Goal: Transaction & Acquisition: Book appointment/travel/reservation

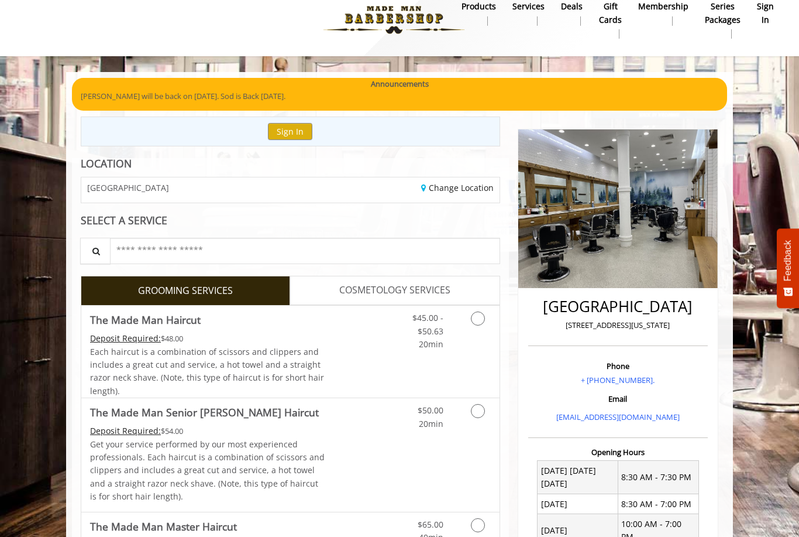
scroll to position [19, 0]
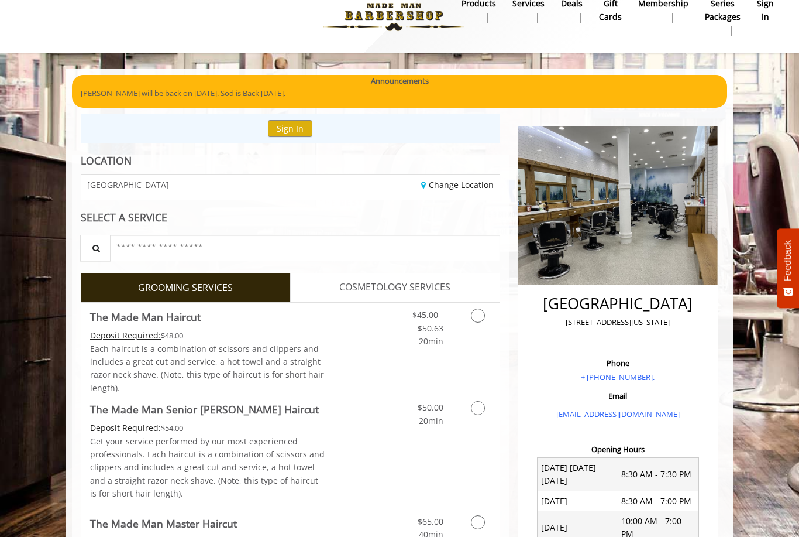
click at [479, 318] on icon "Grooming services" at bounding box center [478, 315] width 14 height 14
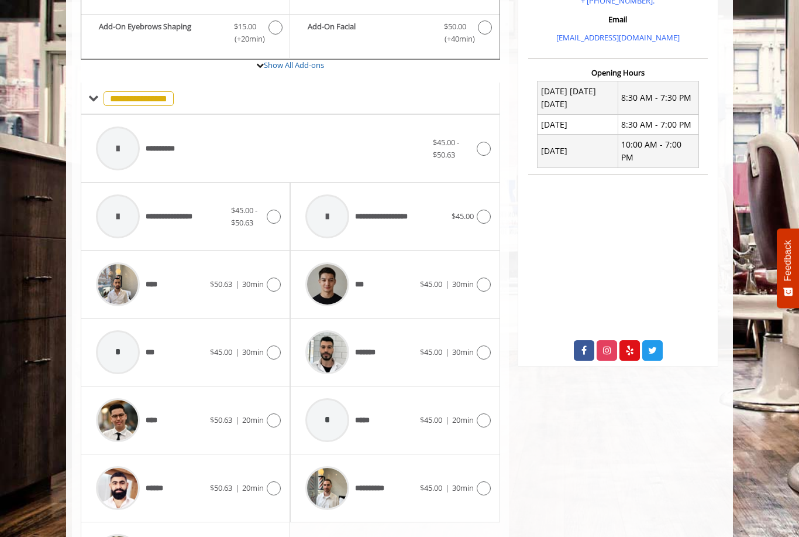
scroll to position [408, 0]
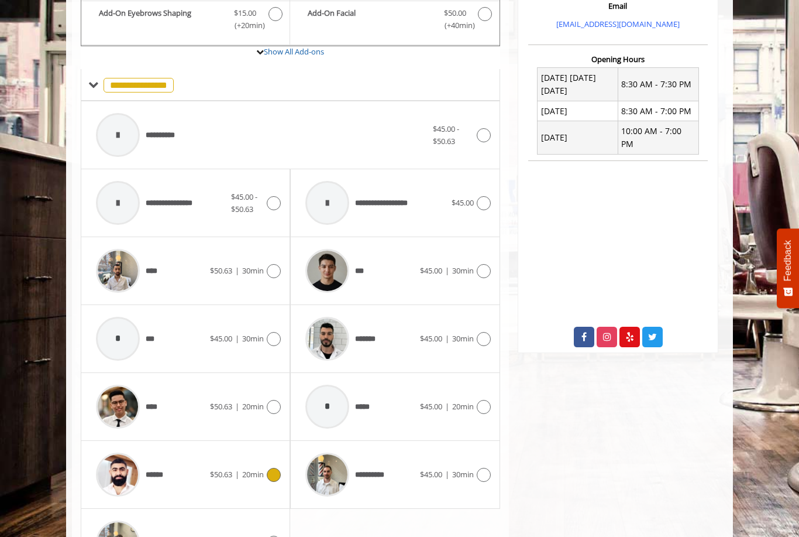
click at [281, 458] on div "****** $50.63 | 20min" at bounding box center [185, 474] width 191 height 56
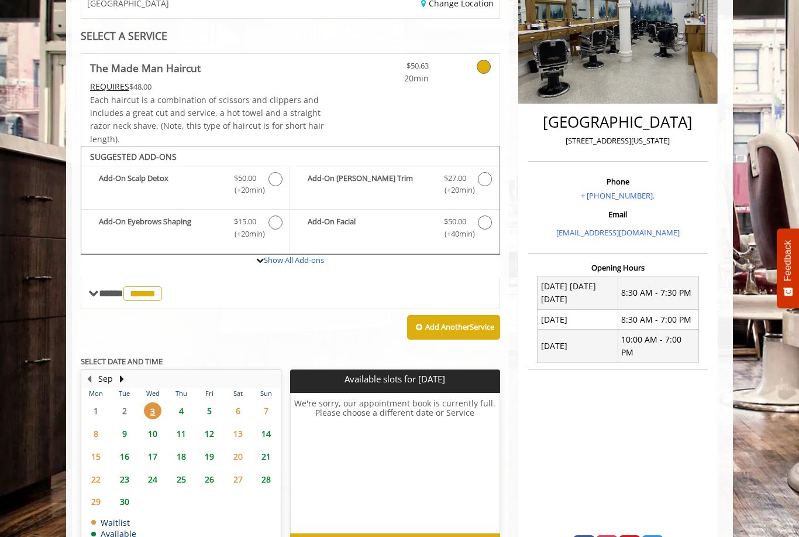
scroll to position [229, 0]
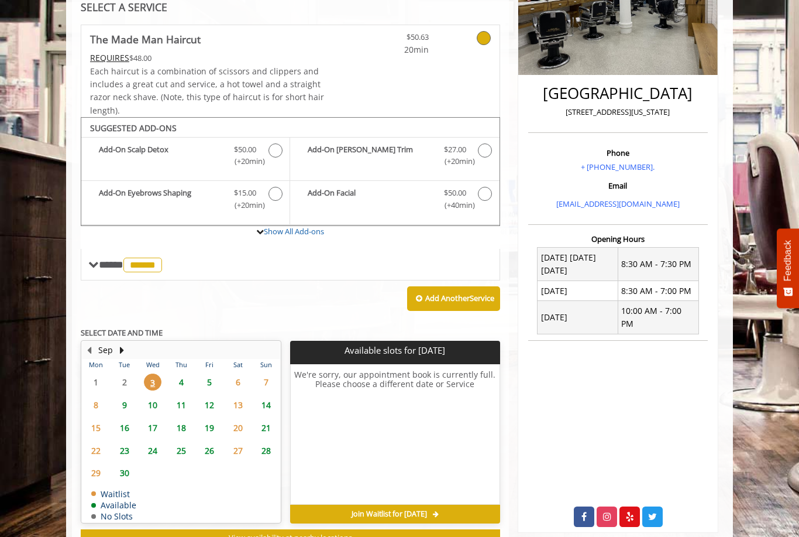
click at [211, 375] on span "5" at bounding box center [210, 381] width 18 height 17
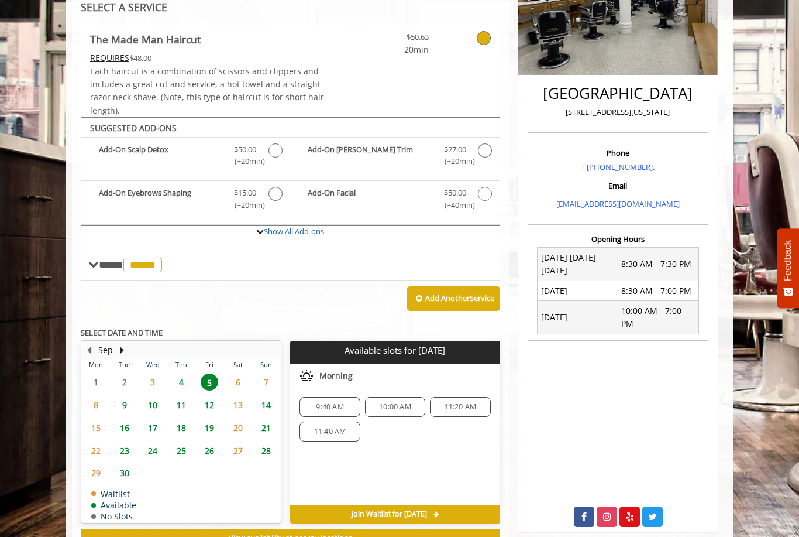
click at [132, 396] on span "9" at bounding box center [125, 404] width 18 height 17
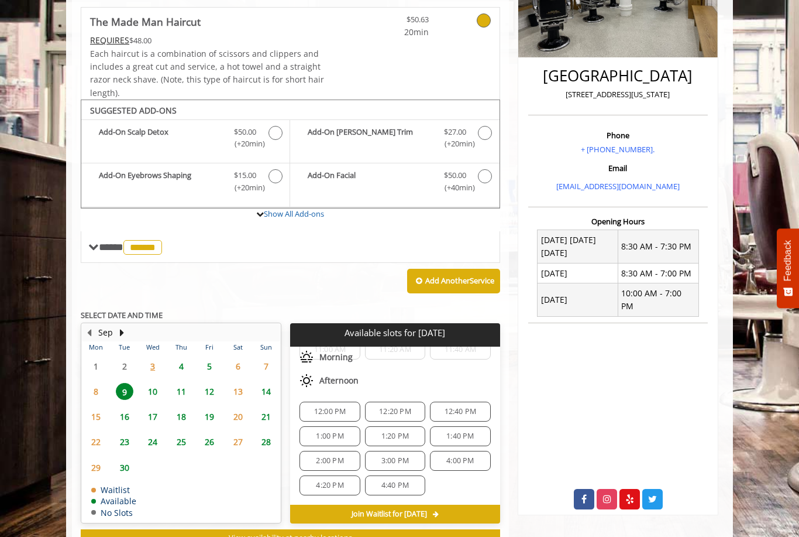
scroll to position [64, 0]
click at [155, 385] on span "10" at bounding box center [153, 391] width 18 height 17
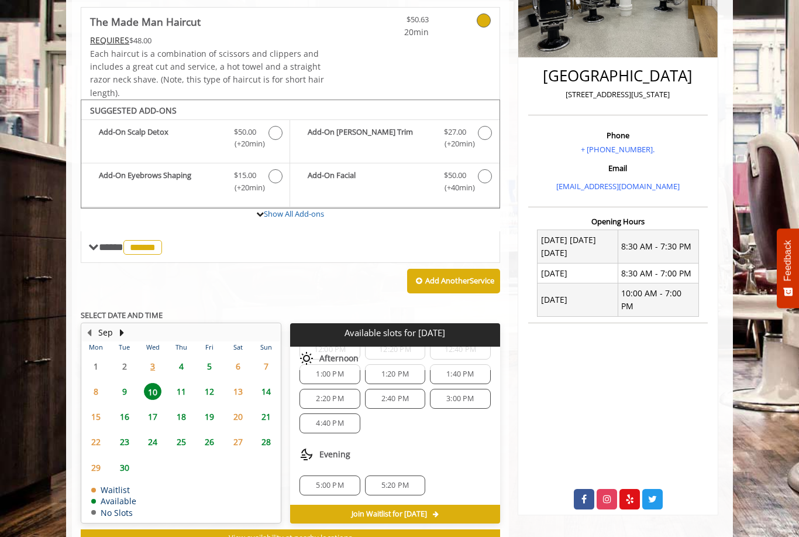
scroll to position [126, 0]
click at [408, 480] on span "5:20 PM" at bounding box center [394, 484] width 27 height 9
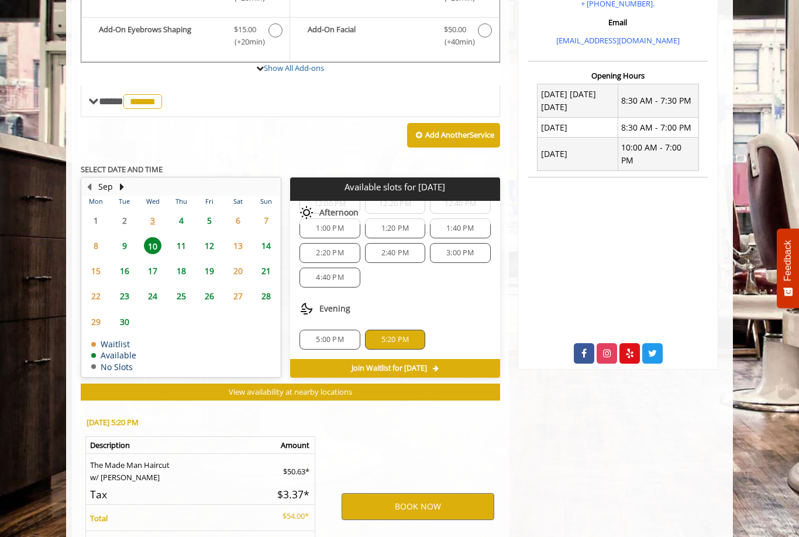
scroll to position [455, 0]
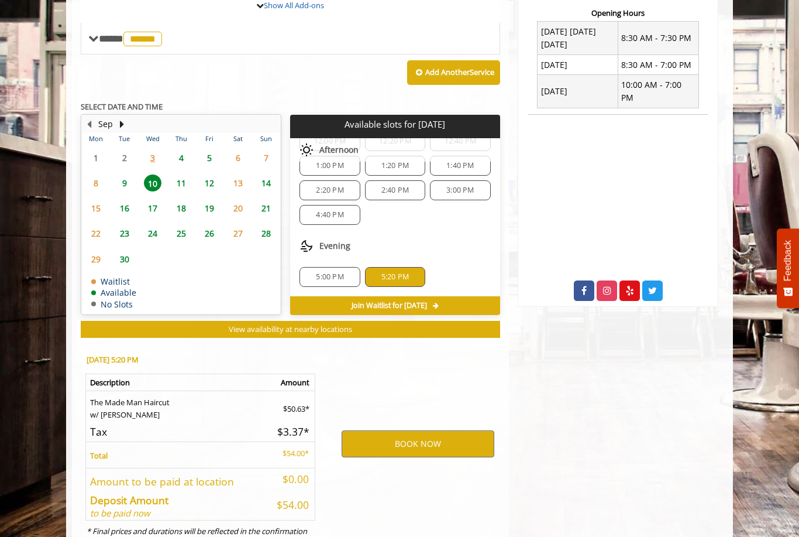
click at [210, 151] on span "5" at bounding box center [210, 157] width 18 height 17
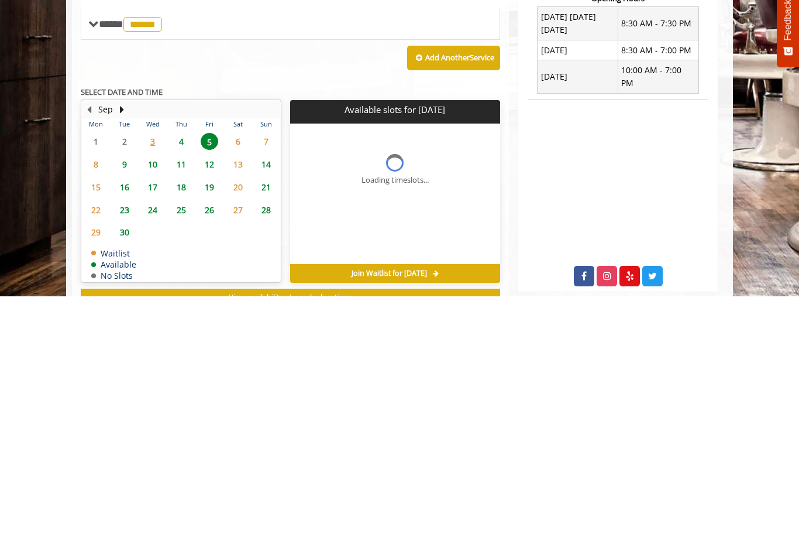
scroll to position [0, 0]
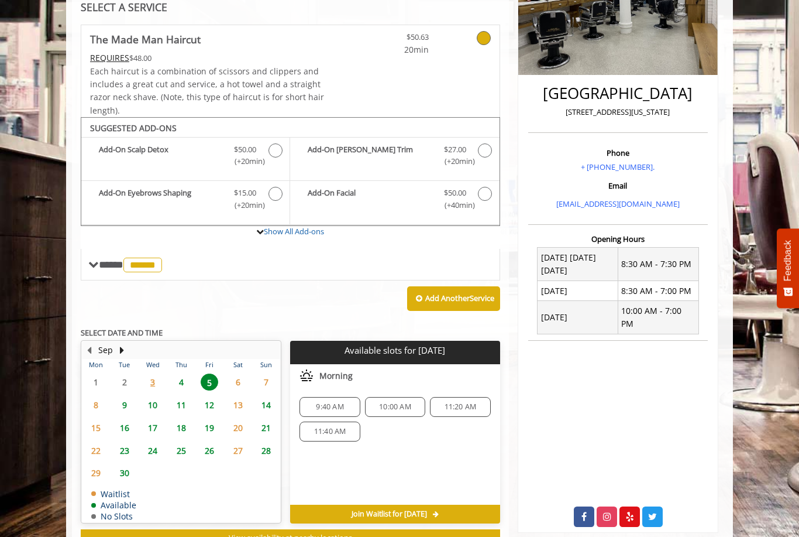
click at [173, 374] on span "4" at bounding box center [182, 381] width 18 height 17
click at [325, 465] on span "5:00 PM" at bounding box center [329, 468] width 27 height 9
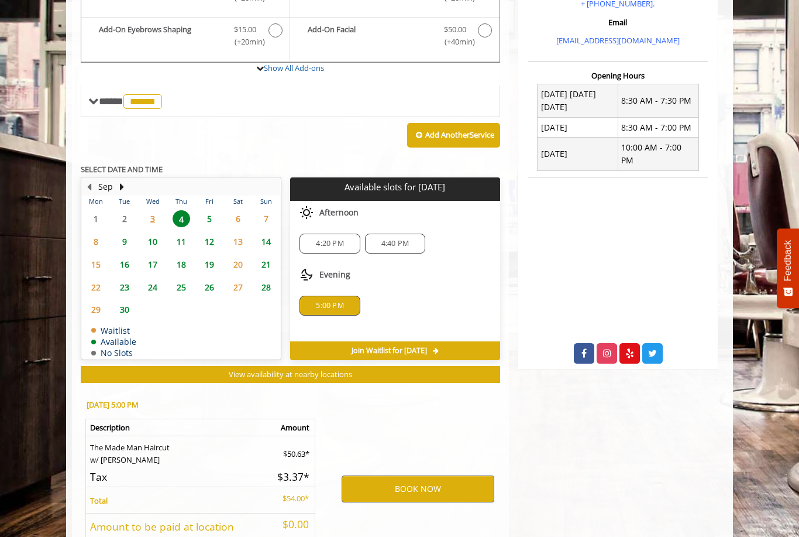
scroll to position [438, 0]
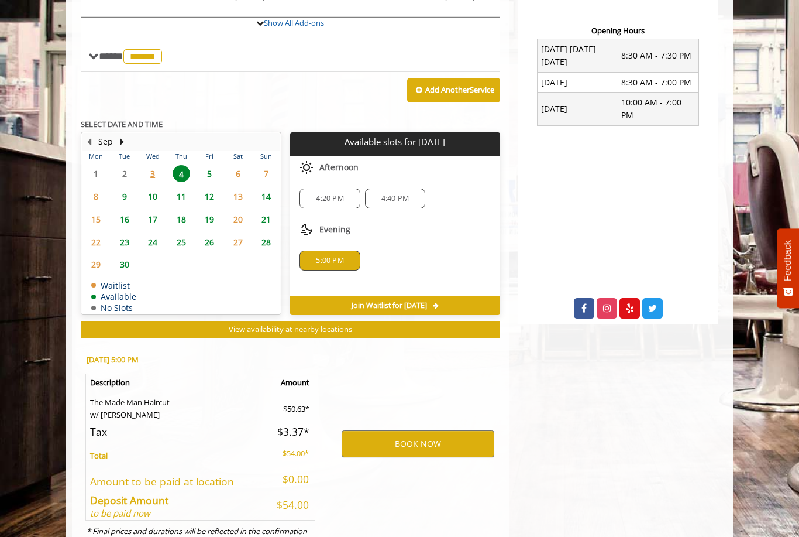
click at [206, 167] on span "5" at bounding box center [210, 173] width 18 height 17
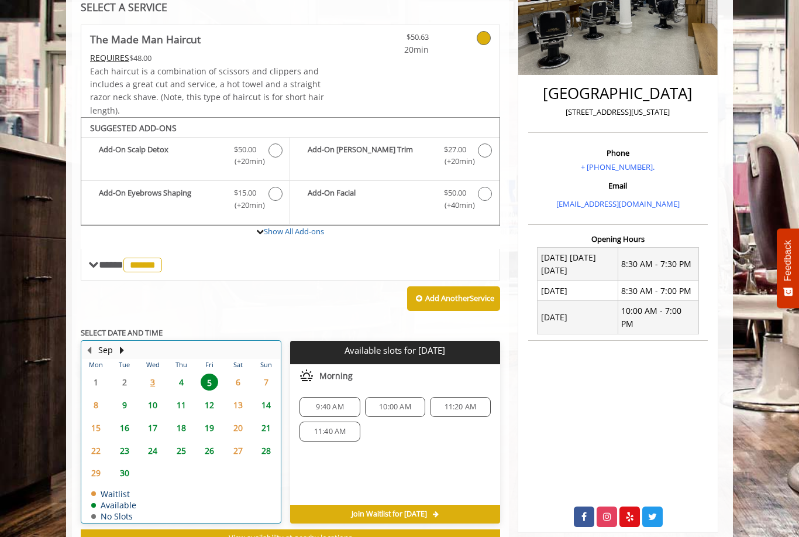
click at [111, 395] on td "9" at bounding box center [124, 404] width 28 height 23
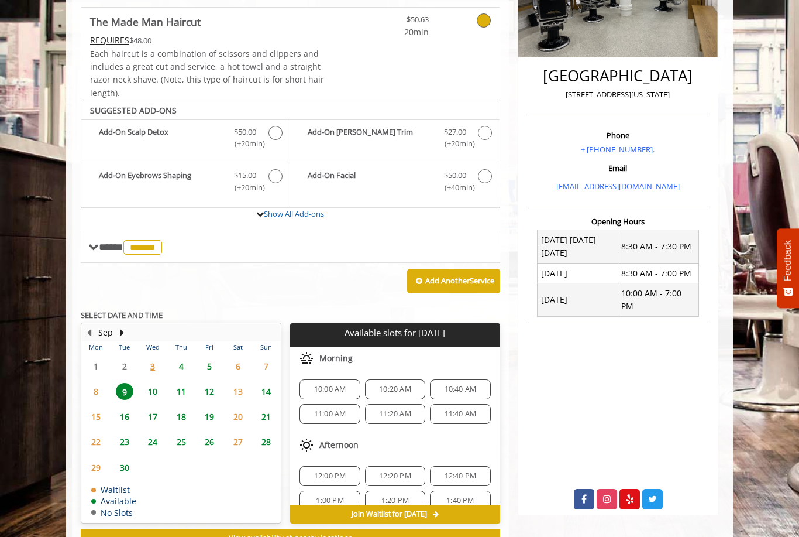
scroll to position [0, 0]
click at [126, 410] on span "16" at bounding box center [125, 416] width 18 height 17
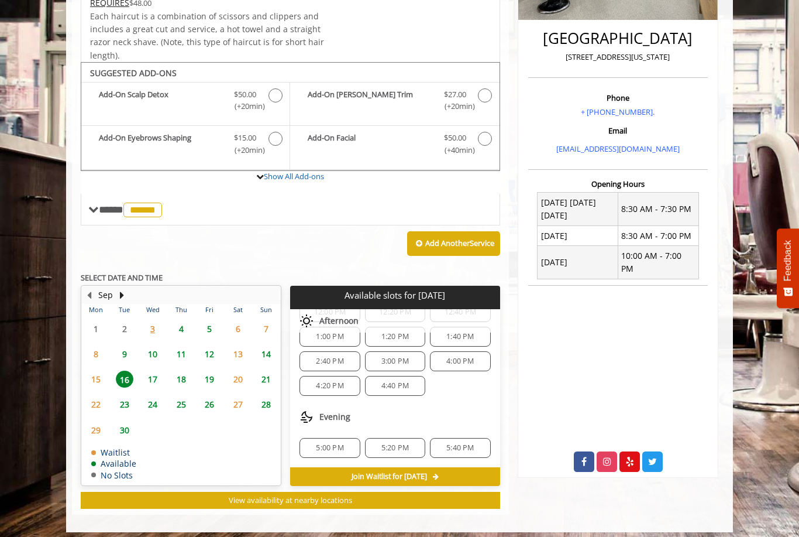
scroll to position [126, 0]
click at [161, 370] on span "17" at bounding box center [153, 378] width 18 height 17
click at [205, 371] on span "19" at bounding box center [210, 378] width 18 height 17
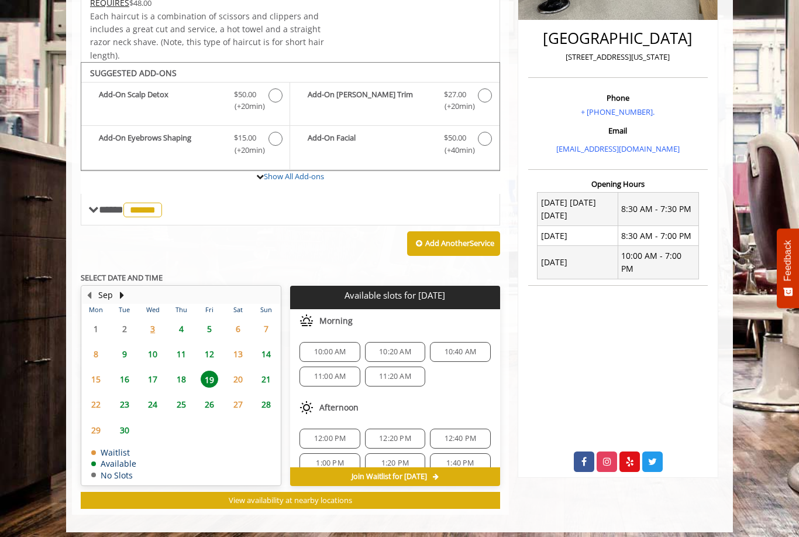
scroll to position [0, 0]
click at [181, 370] on span "18" at bounding box center [182, 378] width 18 height 17
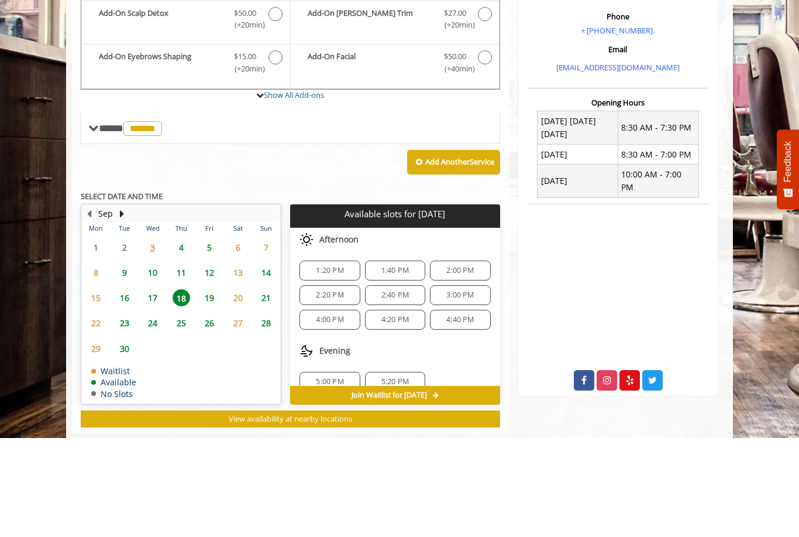
scroll to position [284, 0]
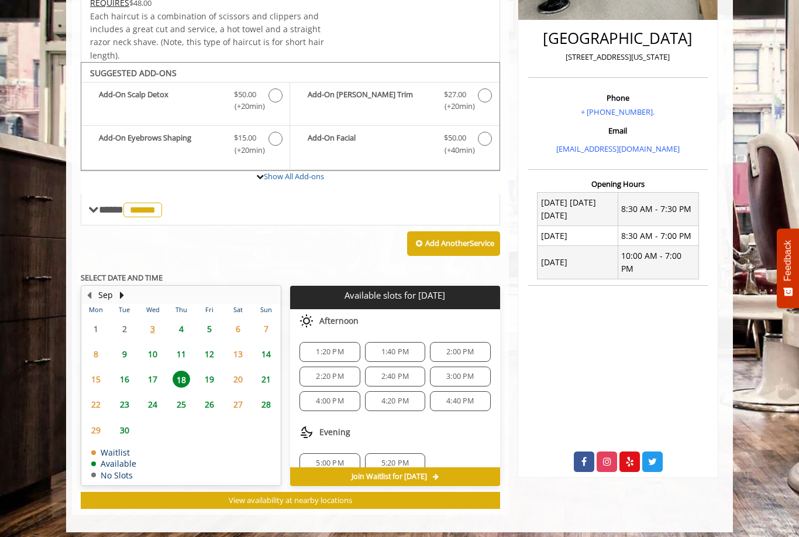
click at [120, 372] on span "16" at bounding box center [125, 378] width 18 height 17
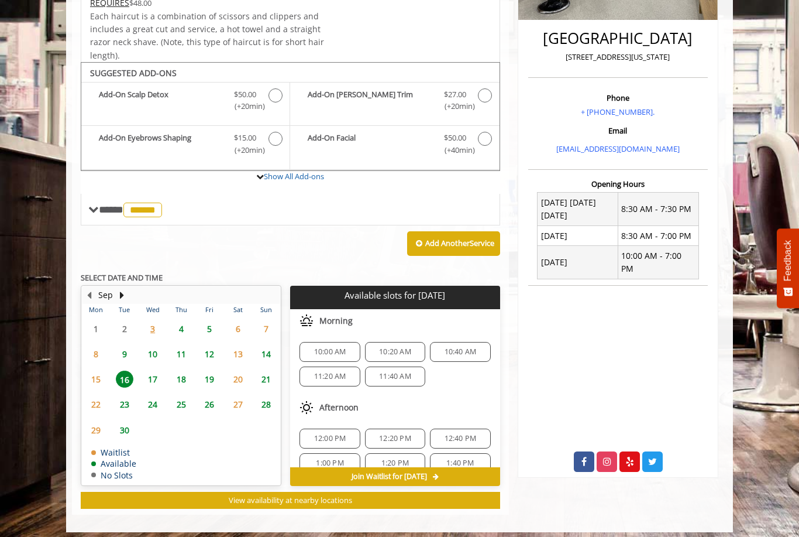
click at [156, 374] on span "17" at bounding box center [153, 378] width 18 height 17
click at [212, 373] on span "19" at bounding box center [210, 378] width 18 height 17
click at [319, 347] on span "10:00 AM" at bounding box center [330, 351] width 32 height 9
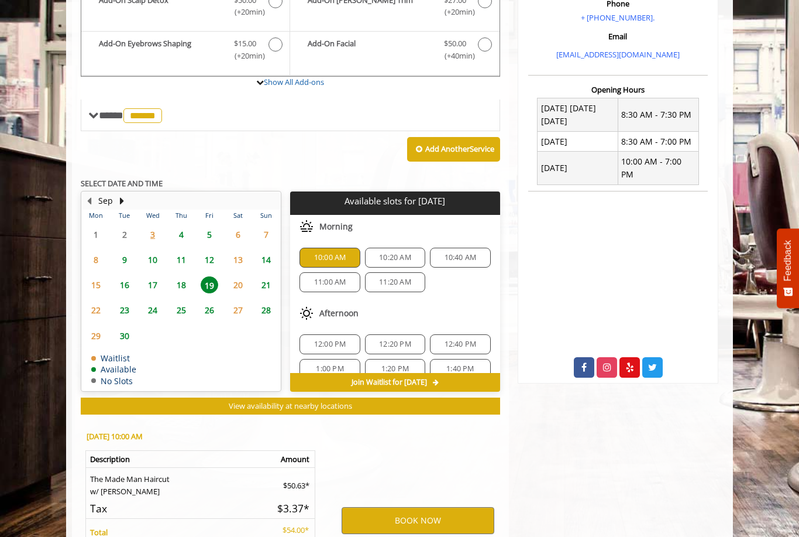
scroll to position [493, 0]
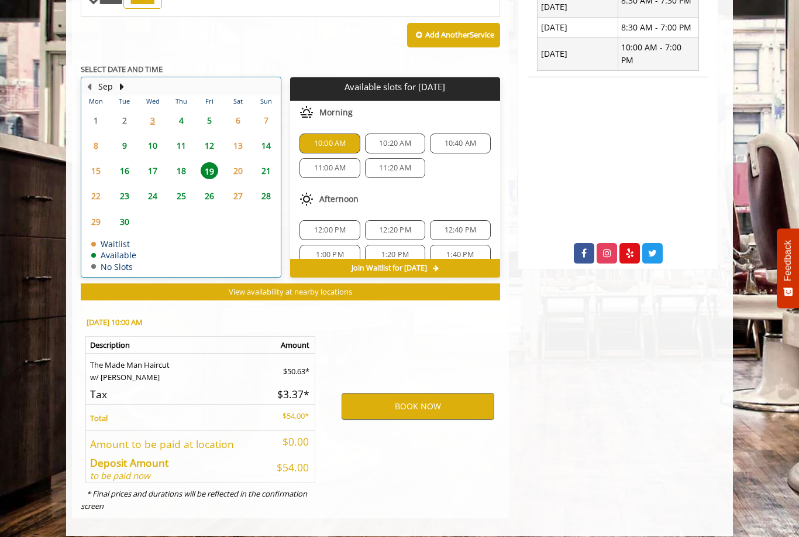
click at [206, 107] on td "5" at bounding box center [209, 119] width 28 height 25
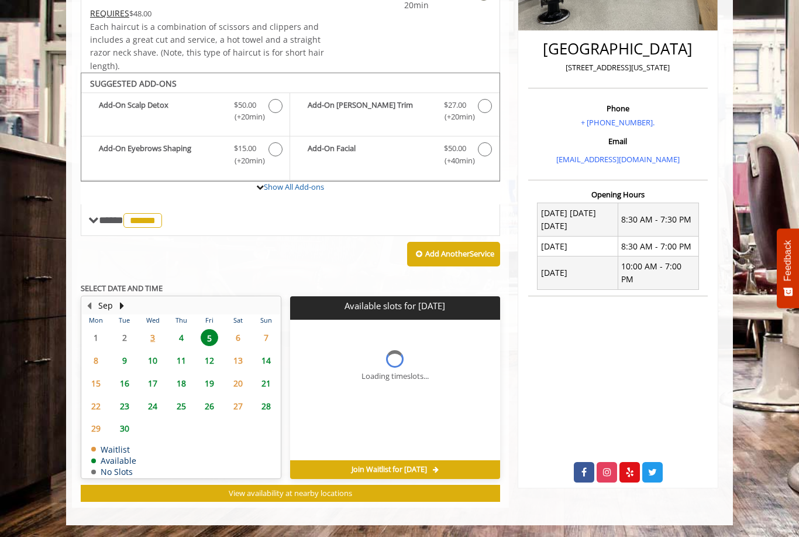
scroll to position [267, 0]
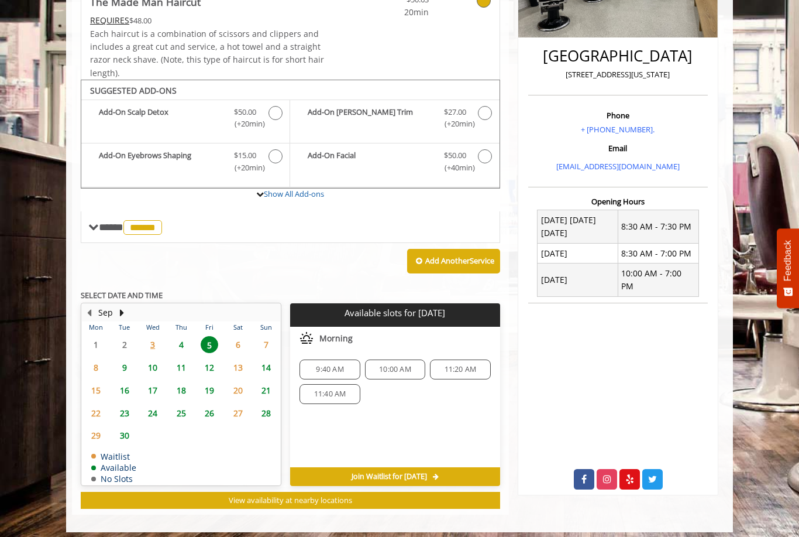
click at [121, 359] on span "9" at bounding box center [125, 367] width 18 height 17
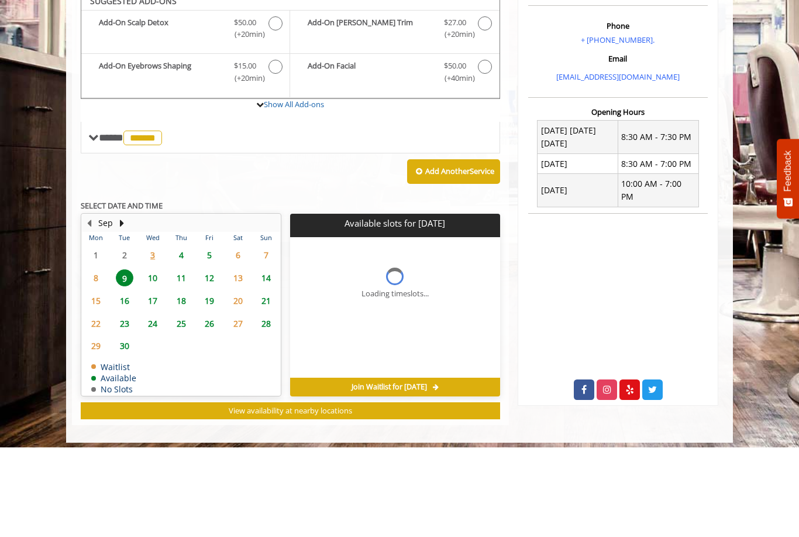
scroll to position [284, 0]
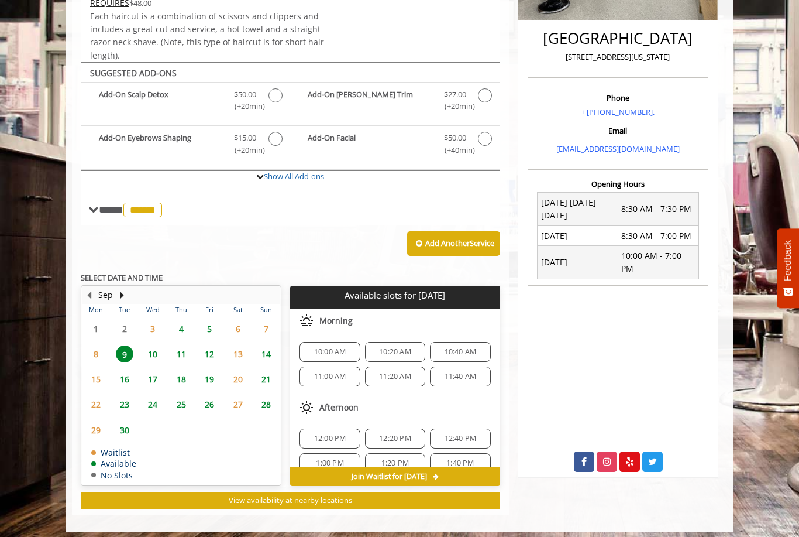
click at [201, 350] on span "12" at bounding box center [210, 353] width 18 height 17
click at [322, 347] on span "9:40 AM" at bounding box center [329, 351] width 27 height 9
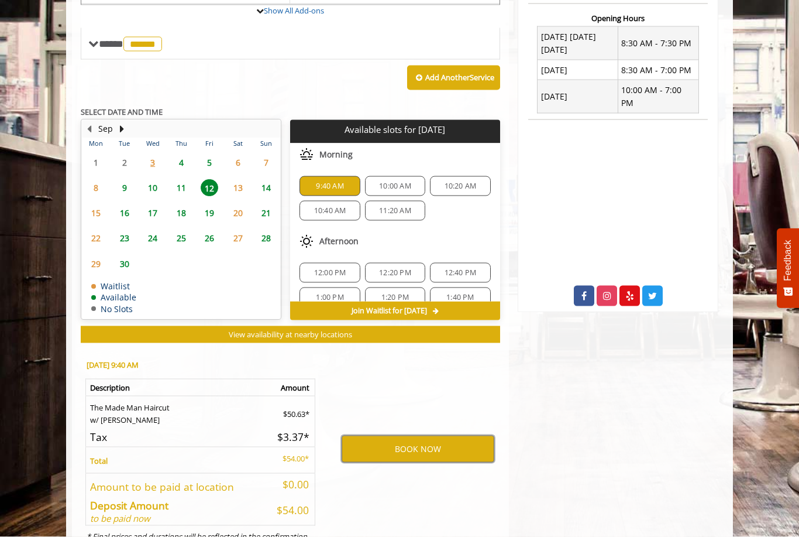
scroll to position [455, 0]
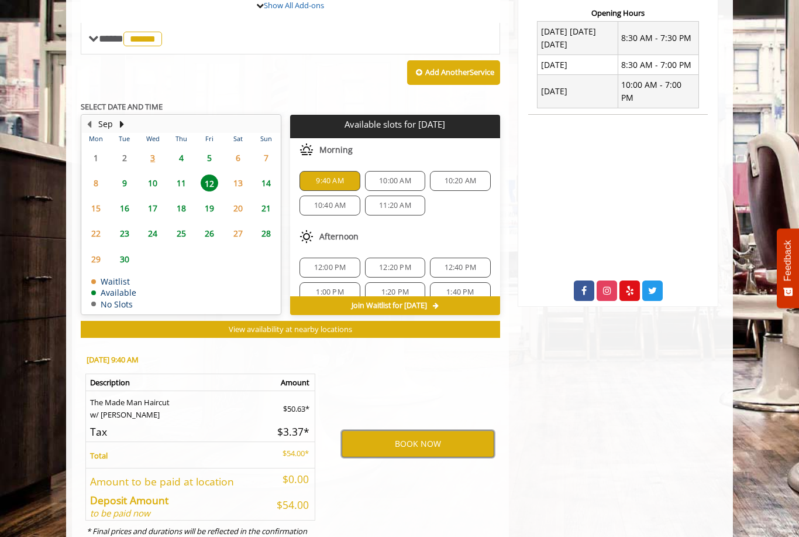
click at [399, 440] on button "BOOK NOW" at bounding box center [418, 443] width 153 height 27
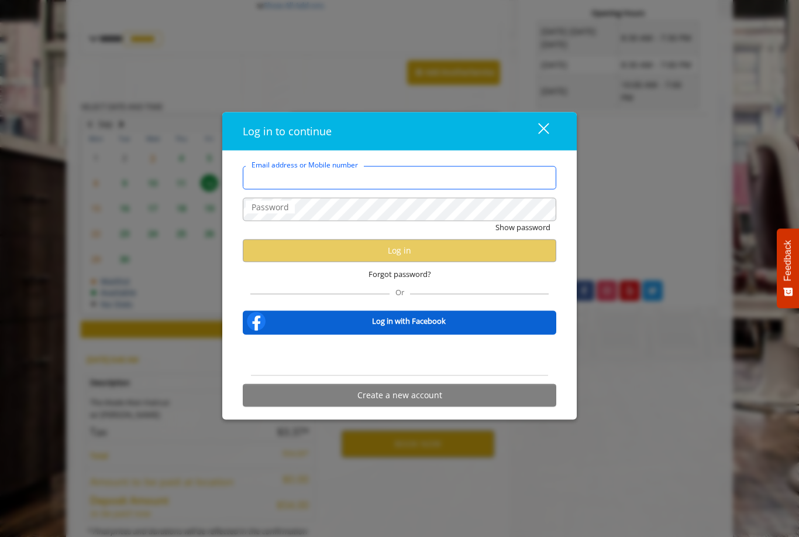
type input "**********"
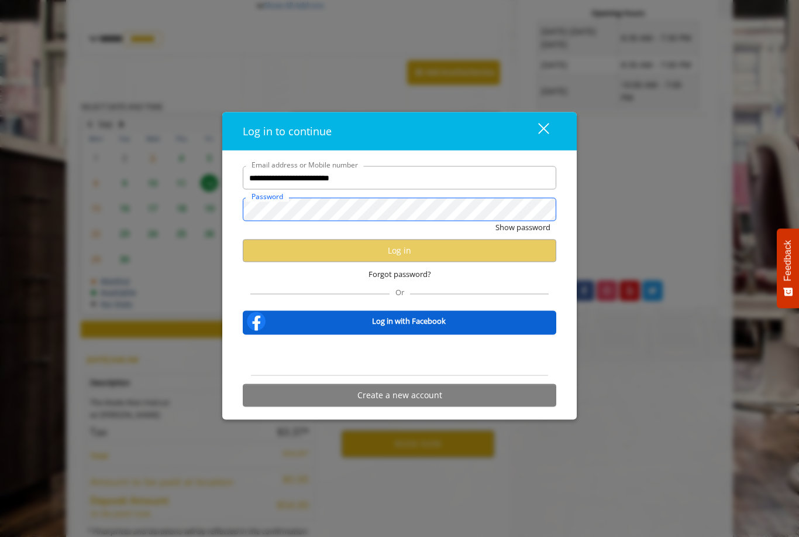
scroll to position [0, 0]
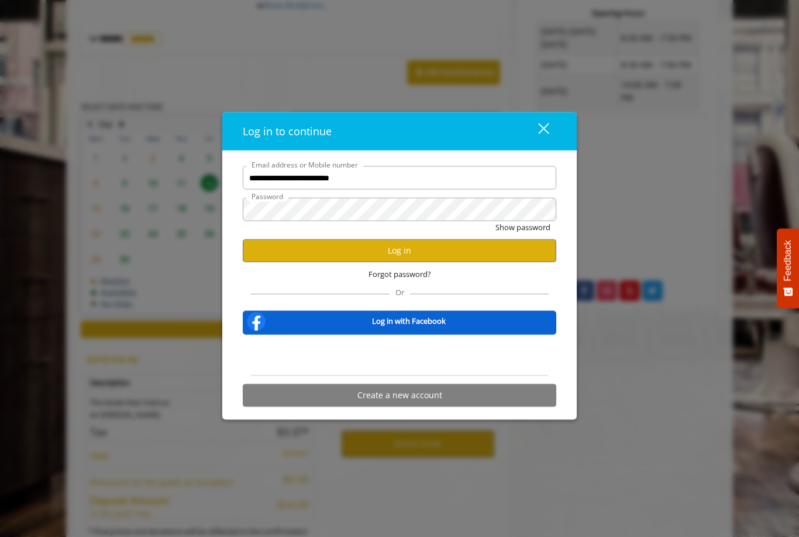
click at [282, 262] on button "Log in" at bounding box center [400, 250] width 314 height 23
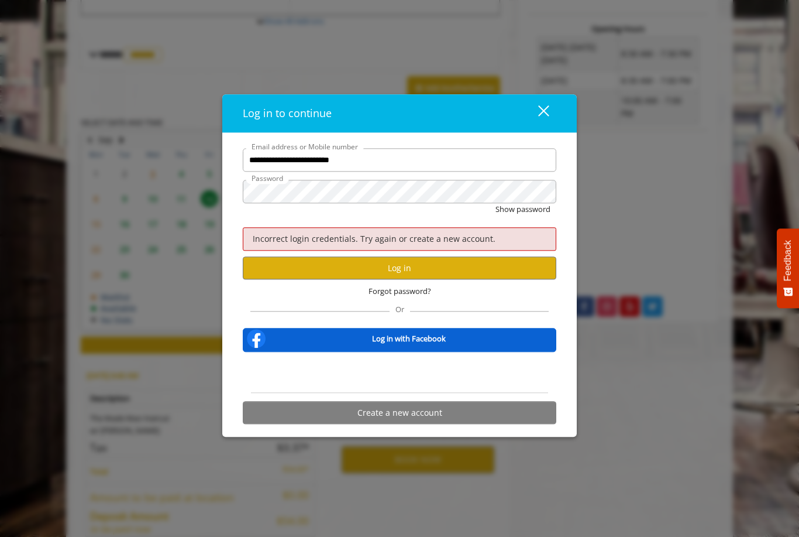
scroll to position [436, 0]
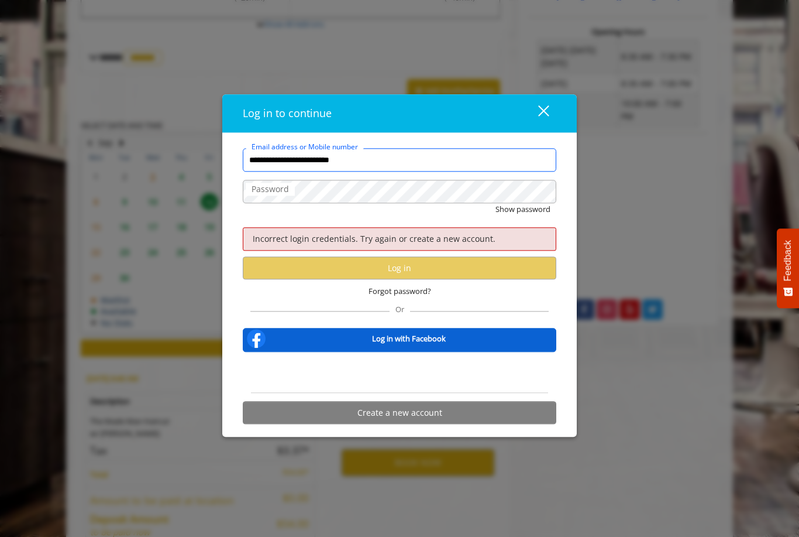
click at [386, 160] on input "**********" at bounding box center [400, 159] width 314 height 23
type input "**********"
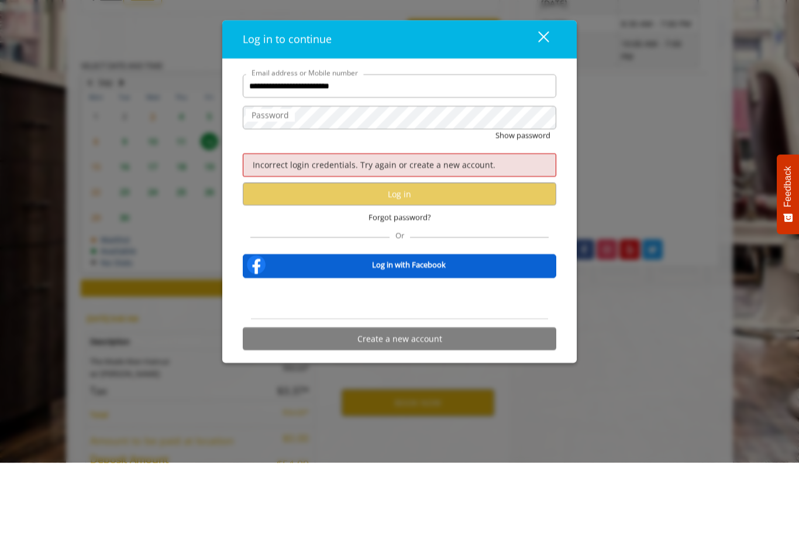
click at [386, 286] on span "Forgot password?" at bounding box center [400, 292] width 63 height 12
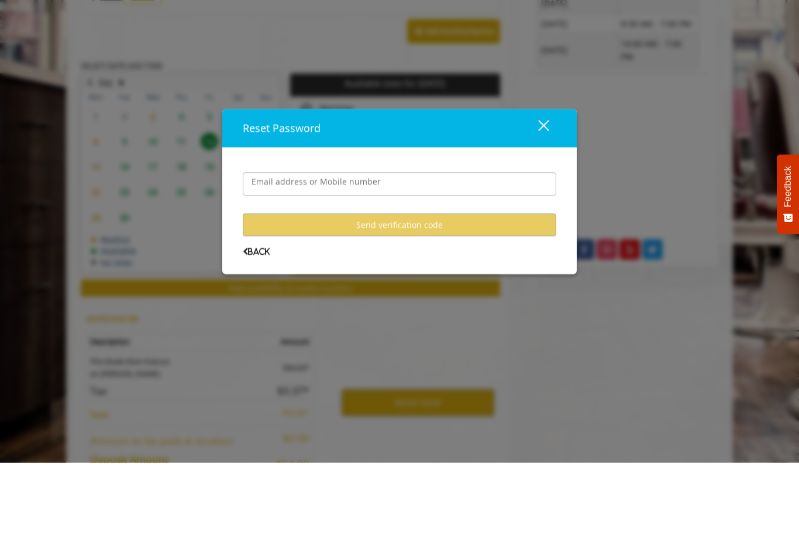
scroll to position [455, 0]
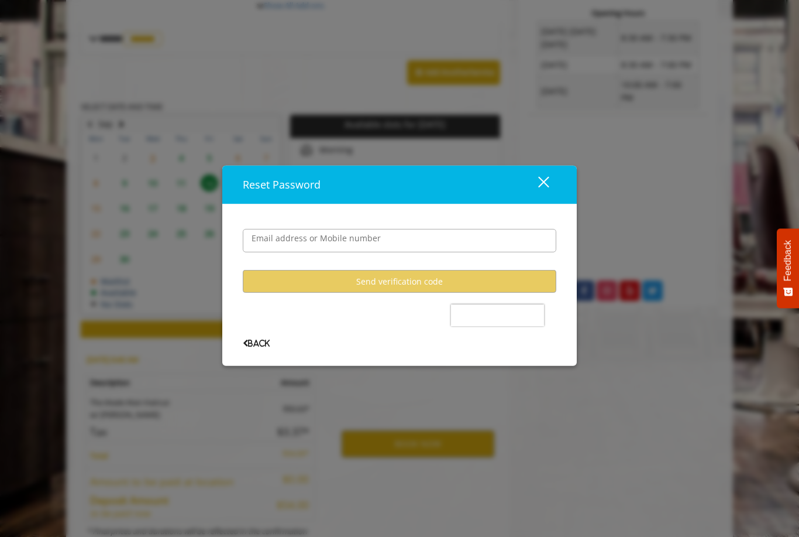
click at [262, 245] on label "Email address or Mobile number" at bounding box center [316, 238] width 141 height 13
click at [262, 250] on input "Email address or Mobile number" at bounding box center [400, 240] width 314 height 23
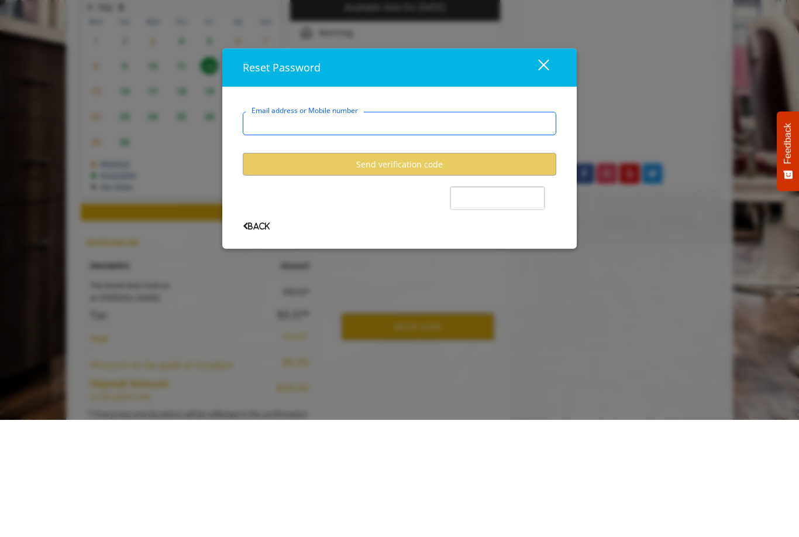
type input "**********"
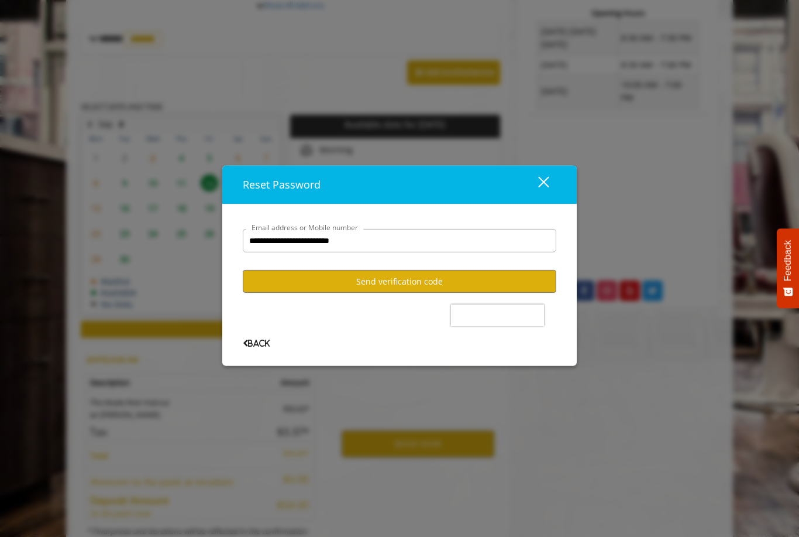
click at [273, 293] on button "Send verification code" at bounding box center [400, 281] width 314 height 23
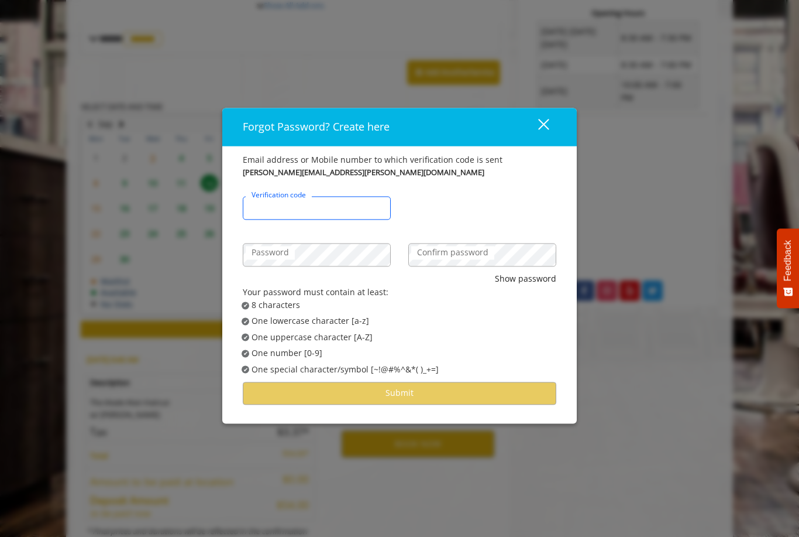
click at [285, 220] on input "Verification code" at bounding box center [317, 208] width 148 height 23
type input "******"
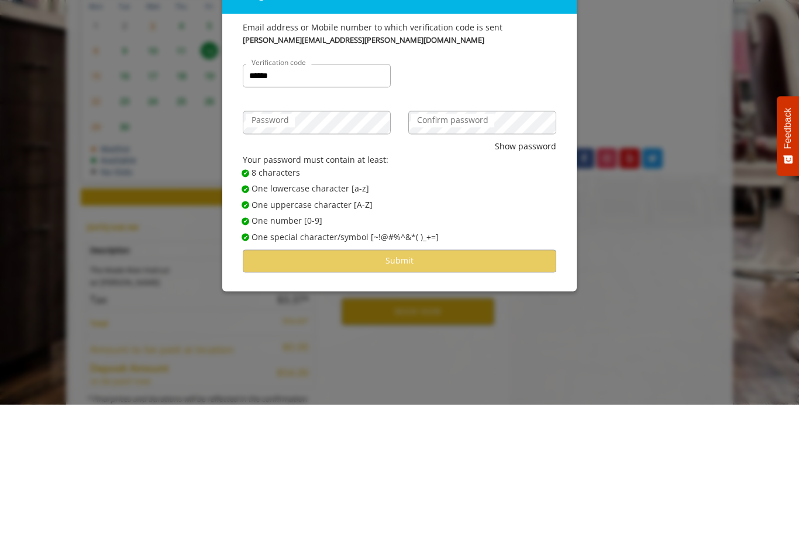
click at [458, 246] on label "Confirm password" at bounding box center [452, 252] width 83 height 13
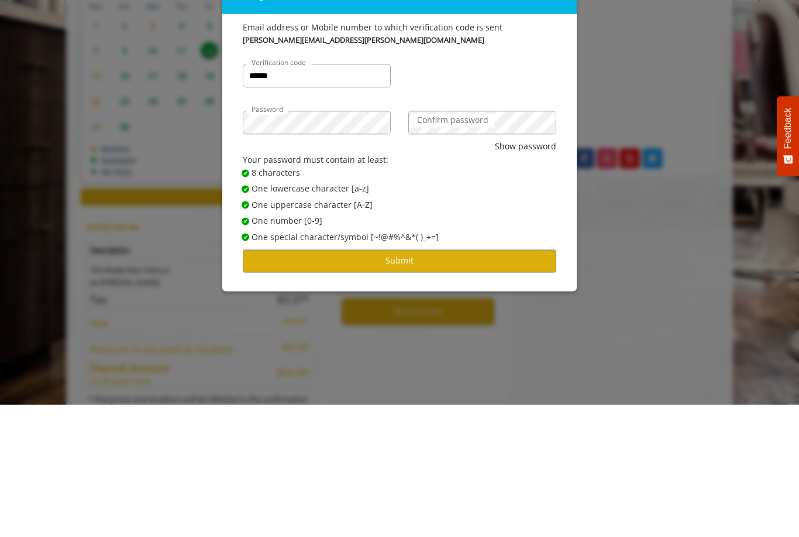
click at [332, 381] on button "Submit" at bounding box center [400, 392] width 314 height 23
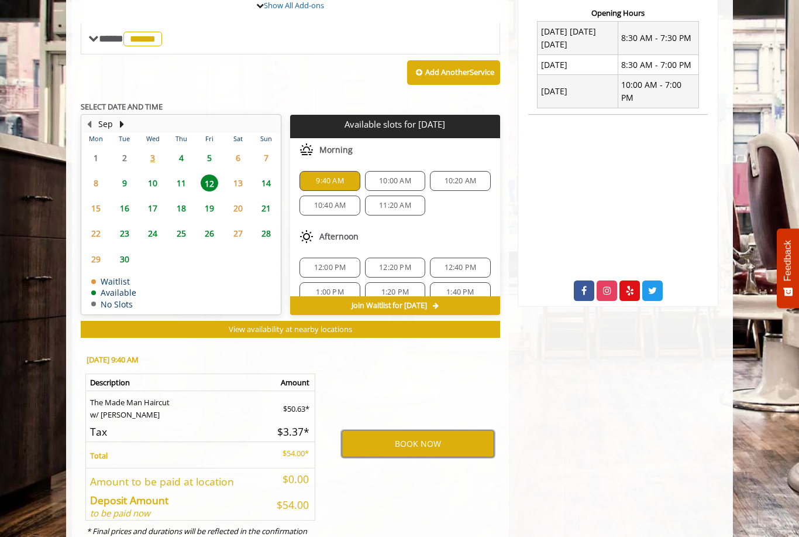
click at [381, 441] on button "BOOK NOW" at bounding box center [418, 443] width 153 height 27
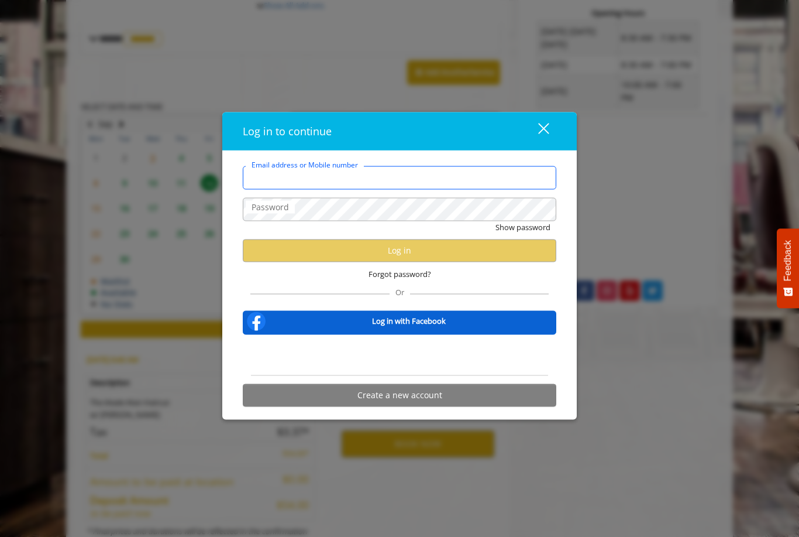
click at [266, 190] on input "Email address or Mobile number" at bounding box center [400, 177] width 314 height 23
type input "**********"
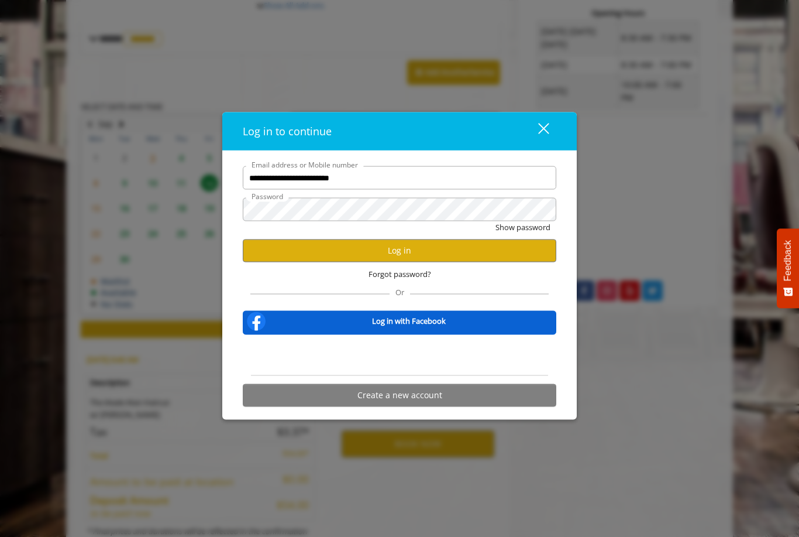
click at [293, 262] on button "Log in" at bounding box center [400, 250] width 314 height 23
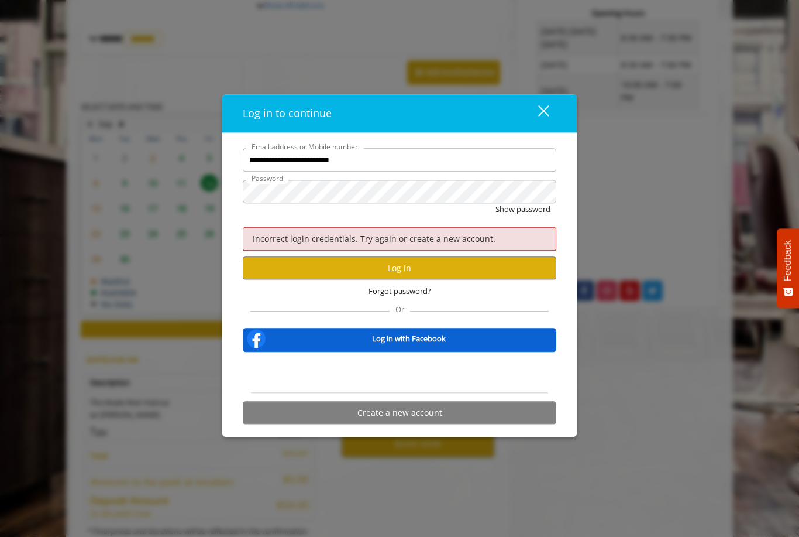
click at [384, 298] on span "Forgot password?" at bounding box center [400, 292] width 63 height 12
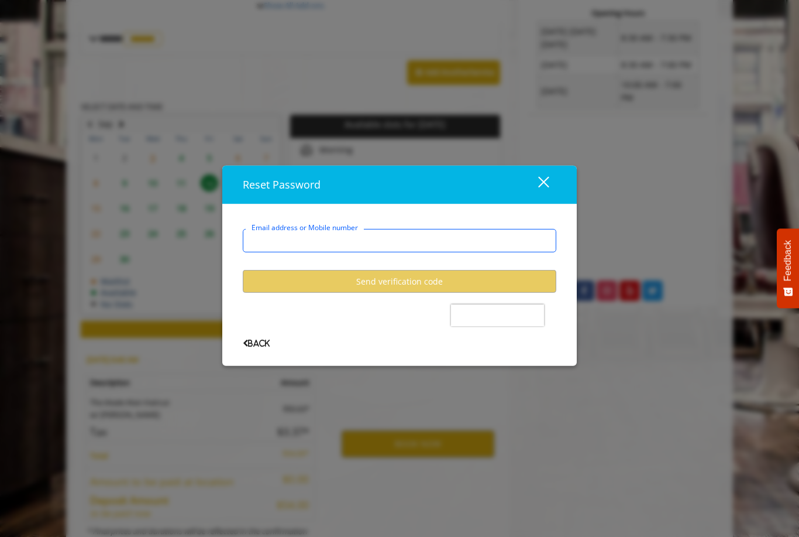
click at [262, 252] on input "Email address or Mobile number" at bounding box center [400, 240] width 314 height 23
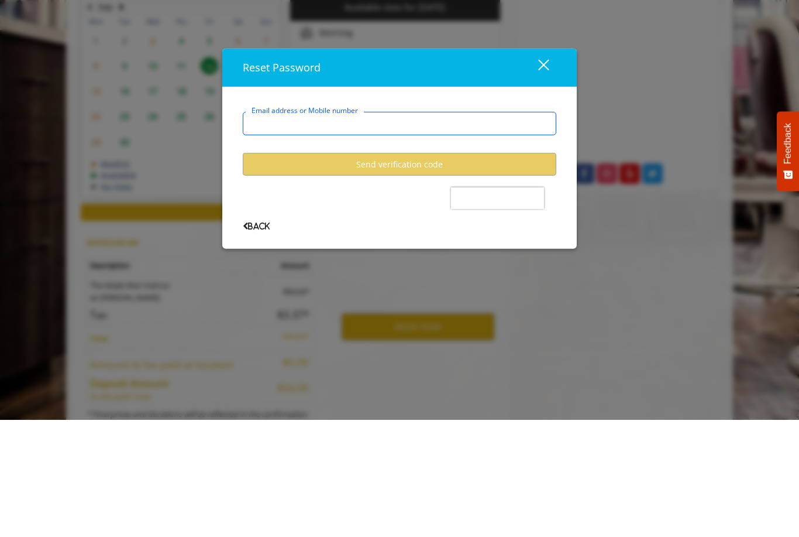
type input "**********"
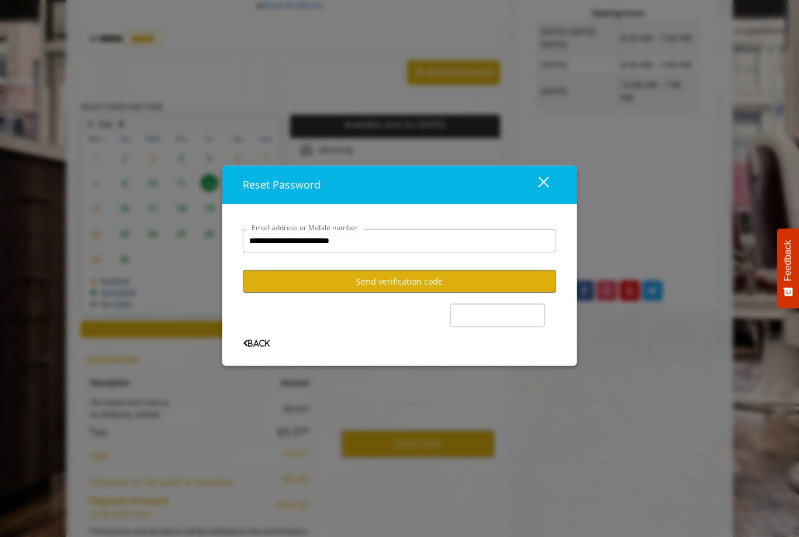
click at [277, 293] on button "Send verification code" at bounding box center [400, 281] width 314 height 23
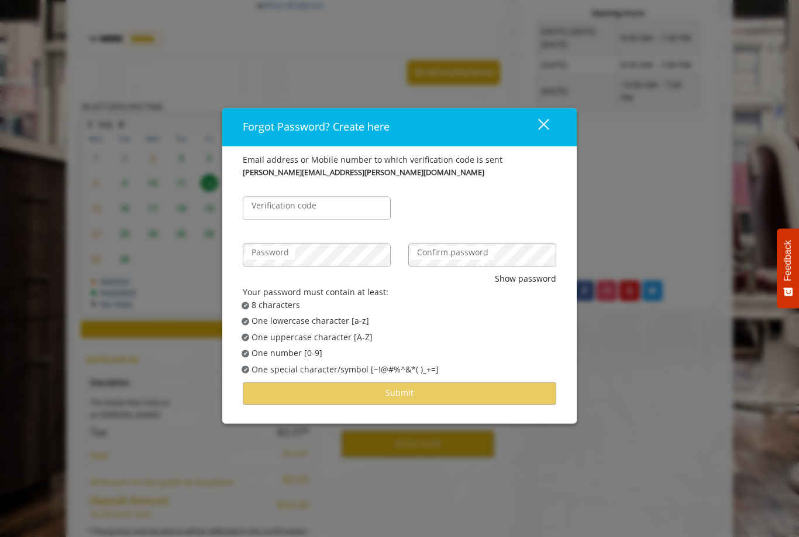
click at [262, 202] on label "Verification code" at bounding box center [284, 206] width 77 height 13
click at [262, 202] on input "Verification code" at bounding box center [317, 208] width 148 height 23
click at [269, 205] on input "Verification code" at bounding box center [317, 208] width 148 height 23
paste input "******"
click at [268, 220] on input "******" at bounding box center [317, 208] width 148 height 23
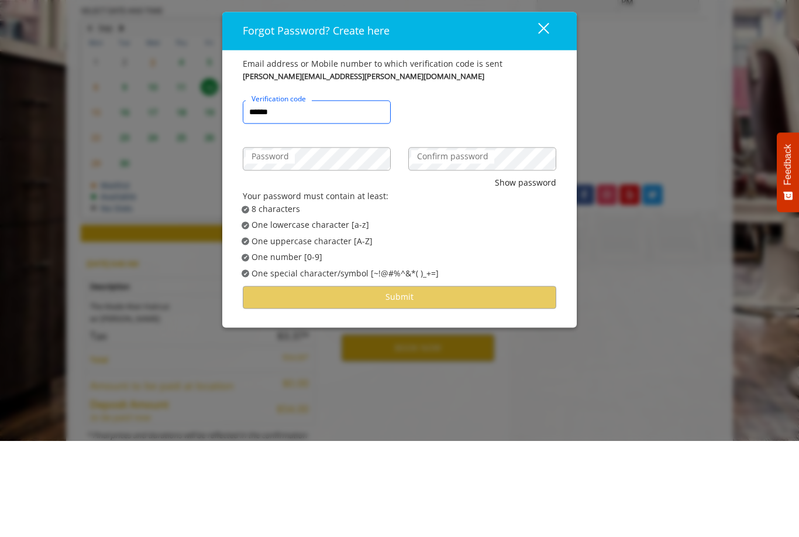
type input "******"
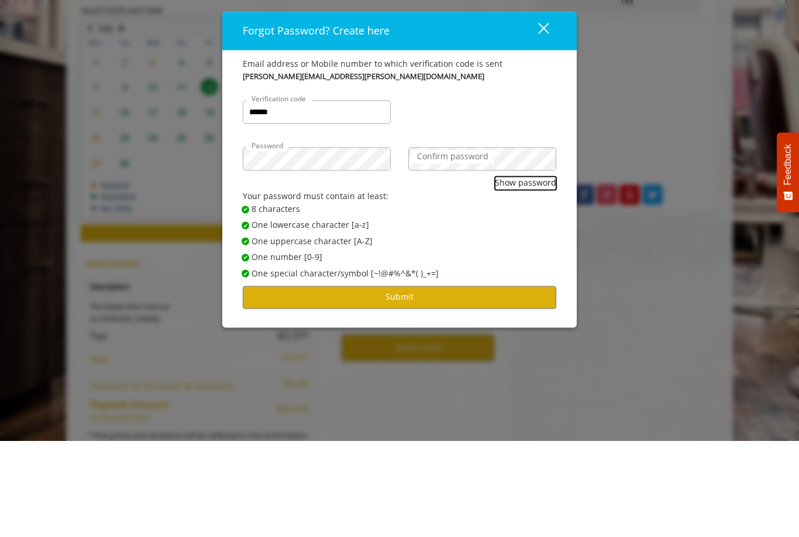
click at [525, 273] on button "Show password" at bounding box center [525, 279] width 61 height 13
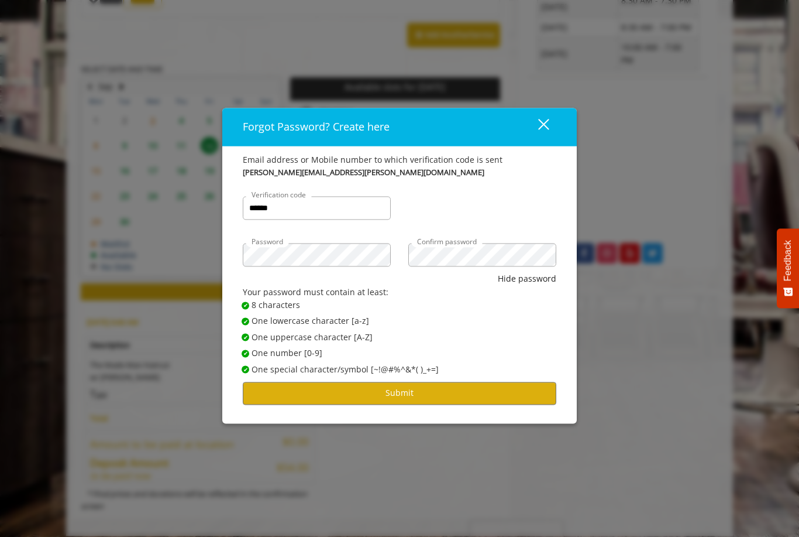
click at [332, 390] on button "Submit" at bounding box center [400, 392] width 314 height 23
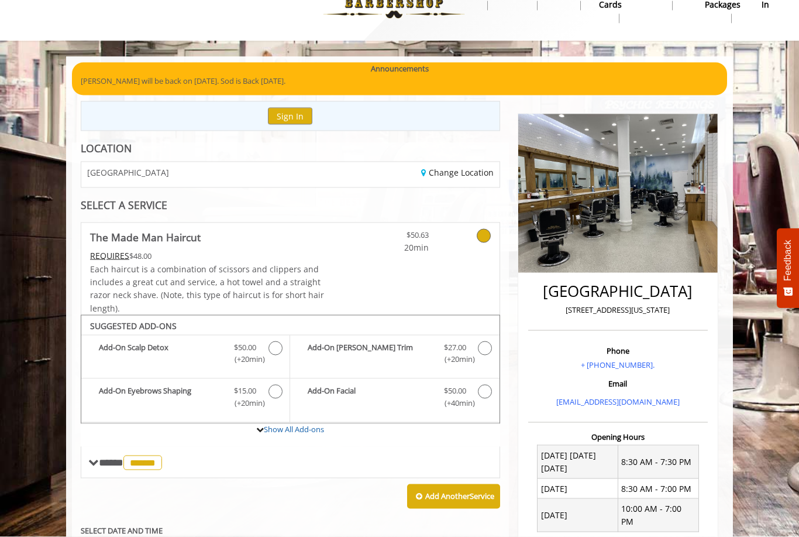
scroll to position [0, 0]
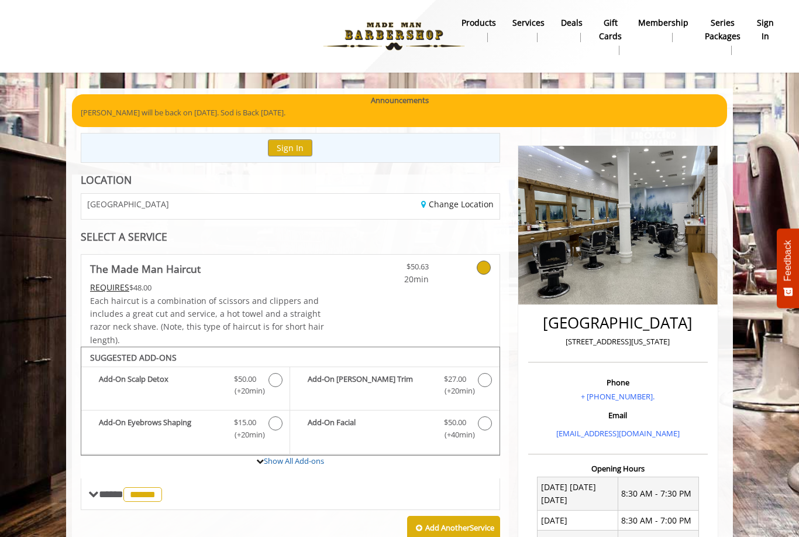
click at [761, 23] on b "sign in" at bounding box center [765, 29] width 17 height 26
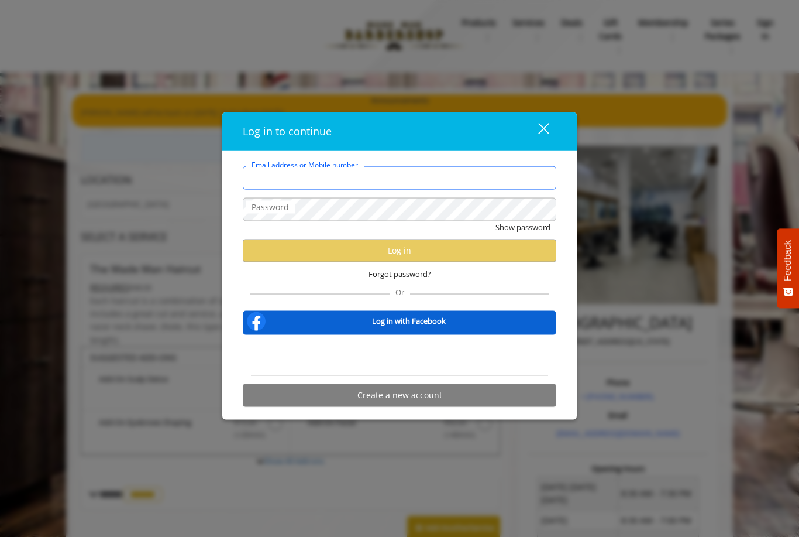
click at [272, 174] on input "Email address or Mobile number" at bounding box center [400, 177] width 314 height 23
type input "**********"
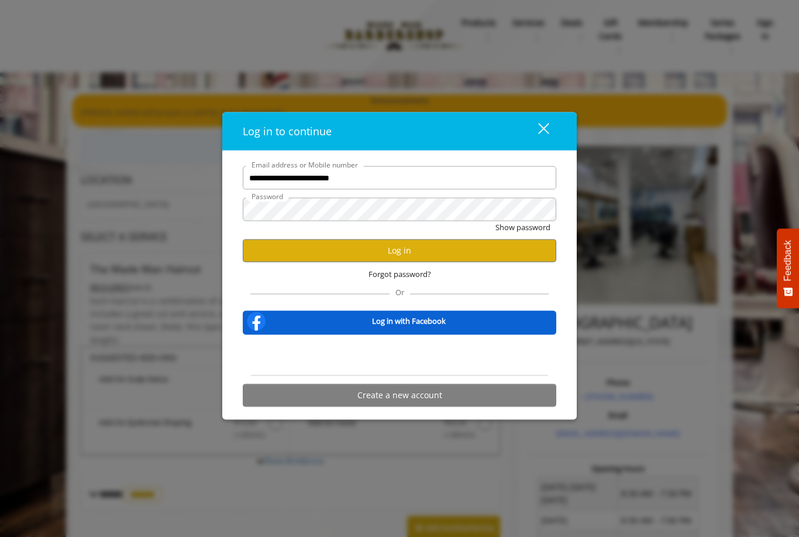
click at [386, 258] on button "Log in" at bounding box center [400, 250] width 314 height 23
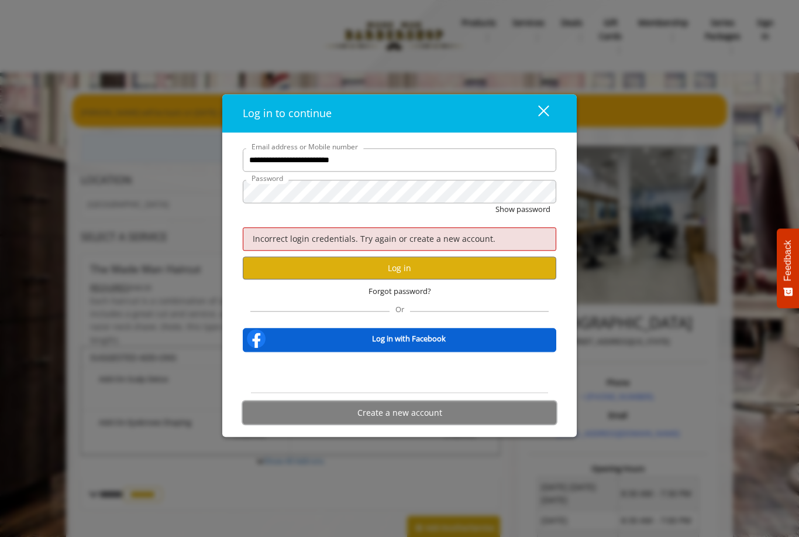
click at [377, 417] on button "Create a new account" at bounding box center [400, 412] width 314 height 23
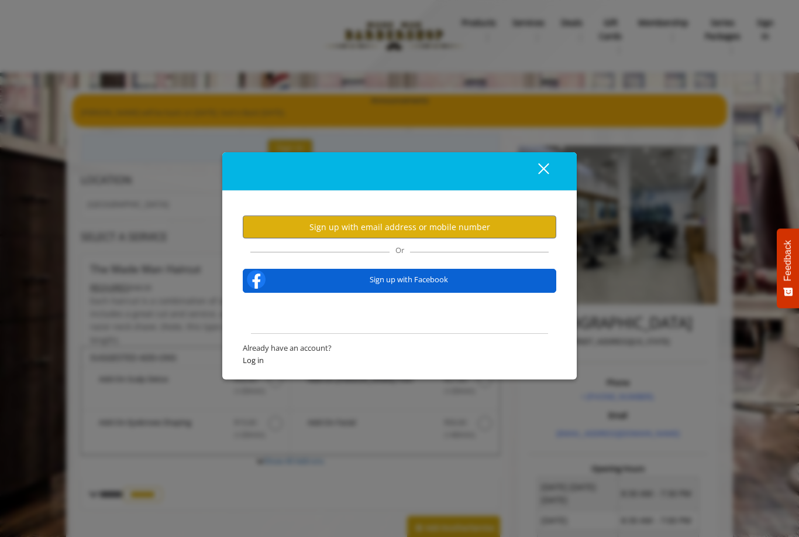
click at [326, 226] on button "Sign up with email address or mobile number" at bounding box center [400, 226] width 314 height 23
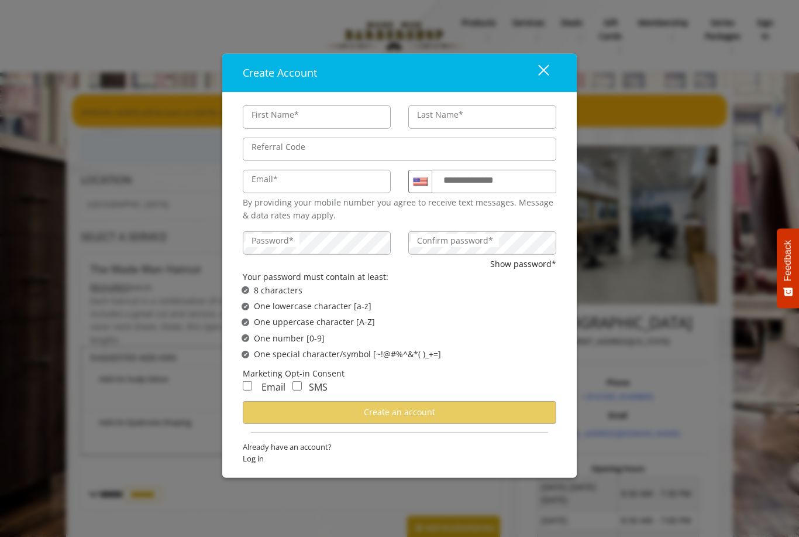
click at [268, 117] on input "First Name*" at bounding box center [317, 116] width 148 height 23
type input "*******"
click at [266, 149] on label "Referral Code" at bounding box center [279, 146] width 66 height 13
click at [266, 149] on input "Referral Code" at bounding box center [400, 148] width 314 height 23
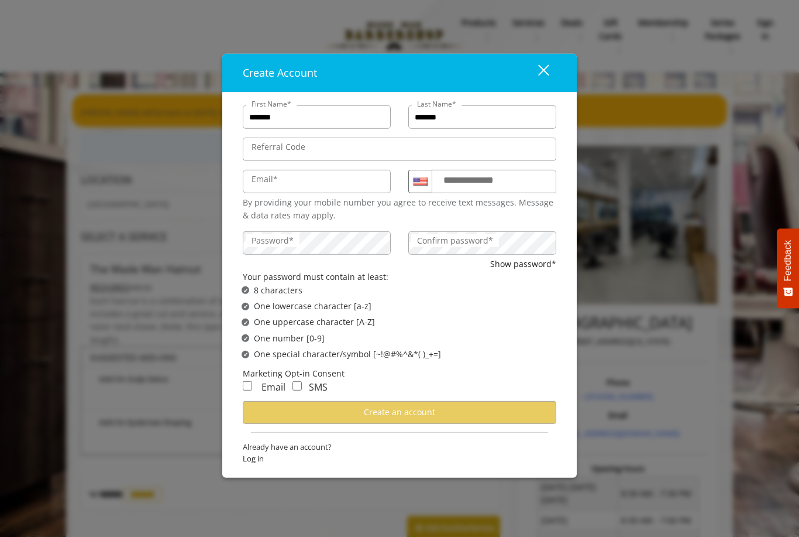
click at [263, 184] on label "Email*" at bounding box center [265, 179] width 38 height 13
click at [263, 184] on input "Email*" at bounding box center [317, 181] width 148 height 23
type input "**********"
click at [461, 180] on label "**********" at bounding box center [480, 180] width 84 height 15
click at [461, 180] on input "**********" at bounding box center [494, 181] width 125 height 23
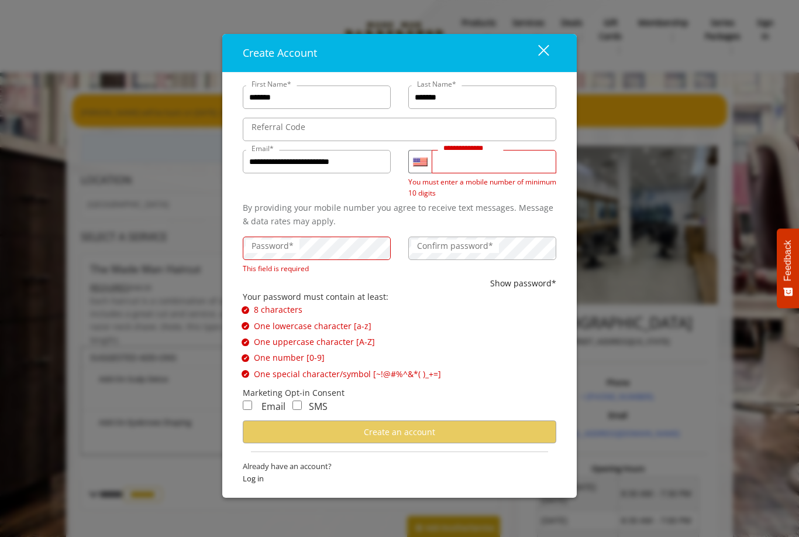
type input "**********"
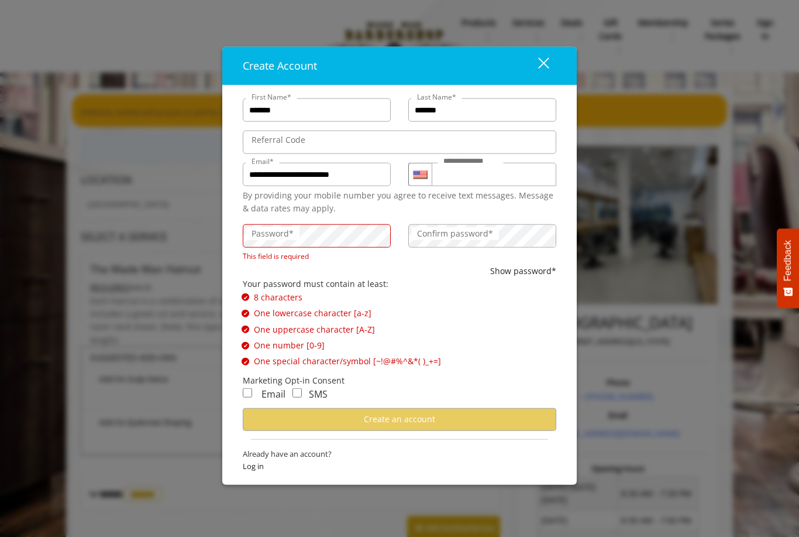
click at [261, 460] on span "Log in" at bounding box center [400, 465] width 314 height 12
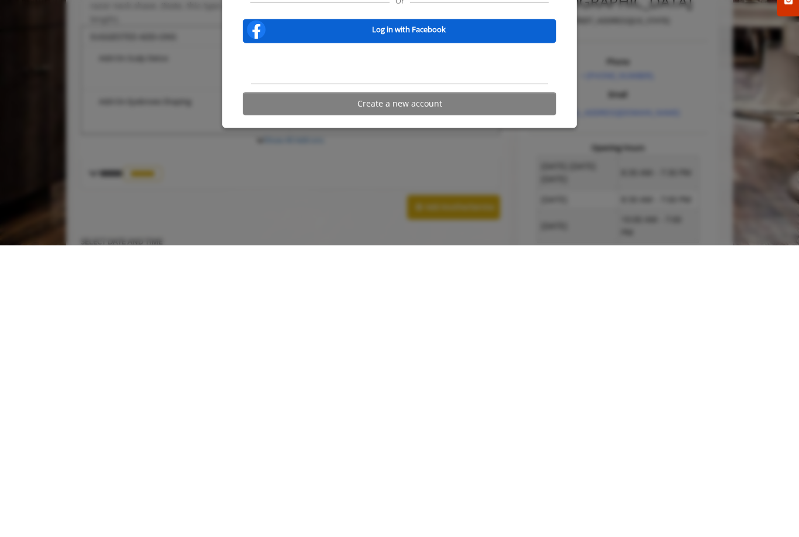
type input "**********"
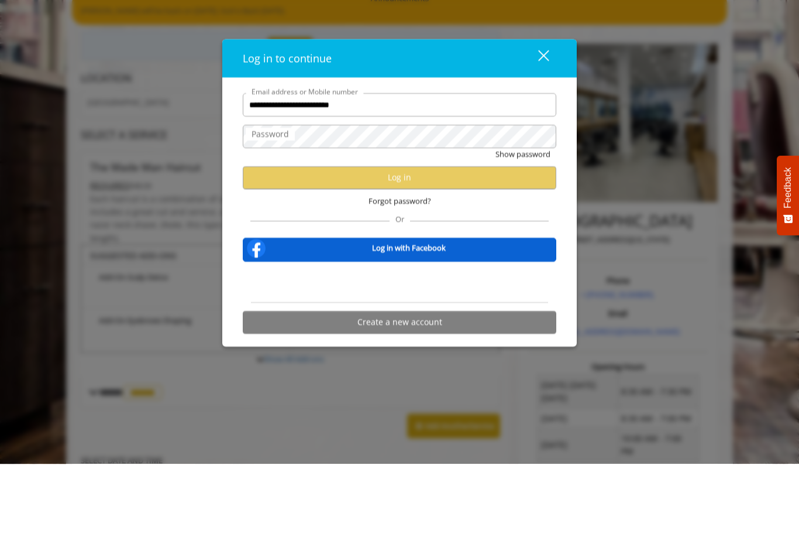
scroll to position [102, 0]
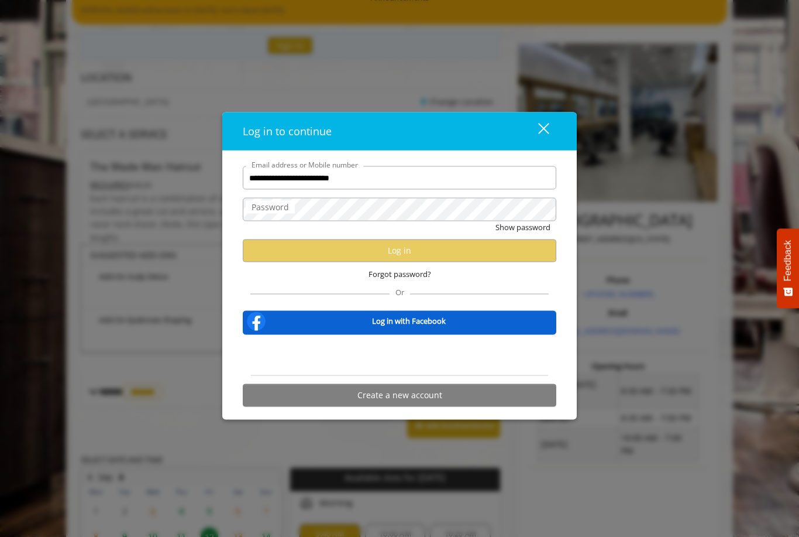
click at [368, 357] on div "Sign in with Google. Opens in new tab" at bounding box center [400, 355] width 108 height 26
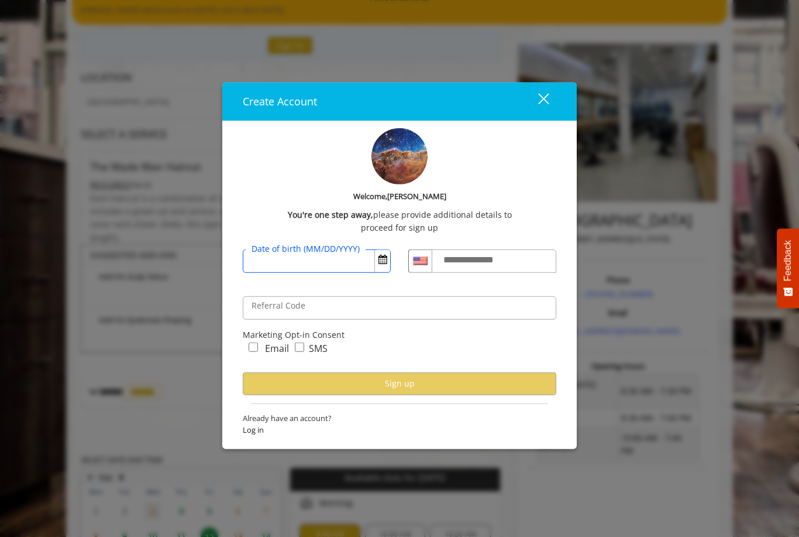
scroll to position [0, 0]
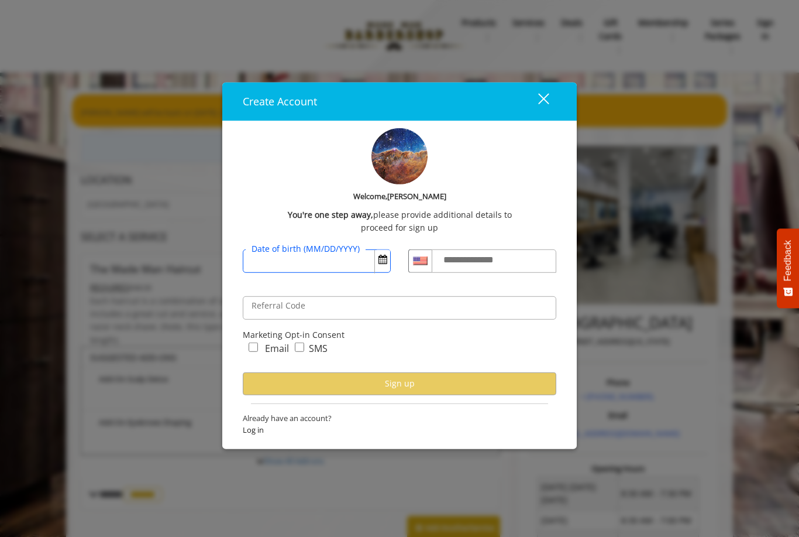
click at [268, 262] on input "Date of birth (MM/DD/YYYY)" at bounding box center [317, 260] width 148 height 23
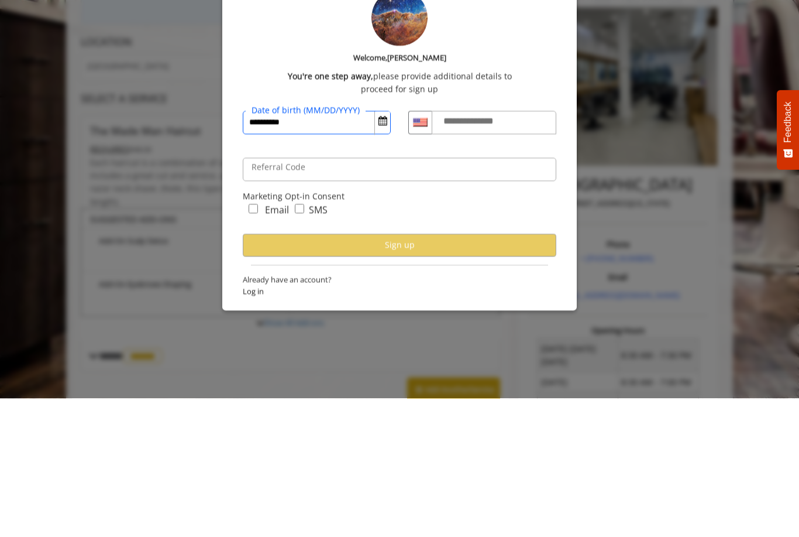
type input "**********"
click at [473, 252] on label "**********" at bounding box center [480, 259] width 84 height 15
click at [473, 249] on input "**********" at bounding box center [494, 260] width 125 height 23
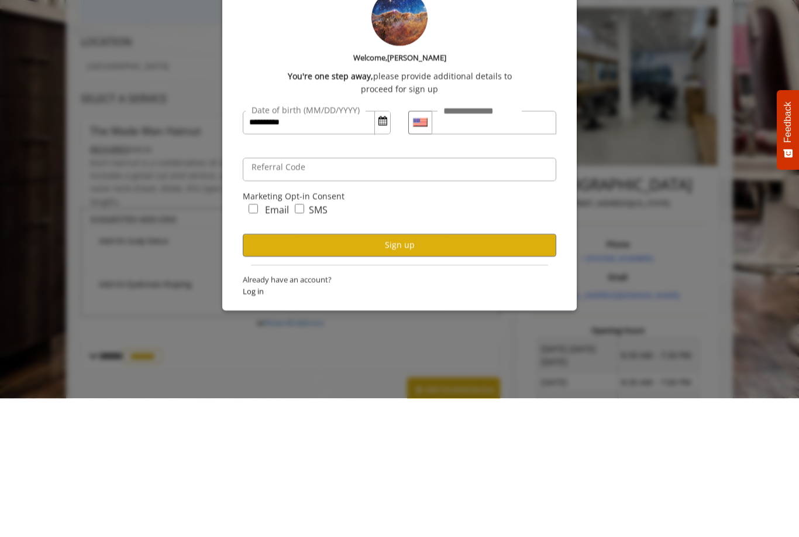
scroll to position [139, 0]
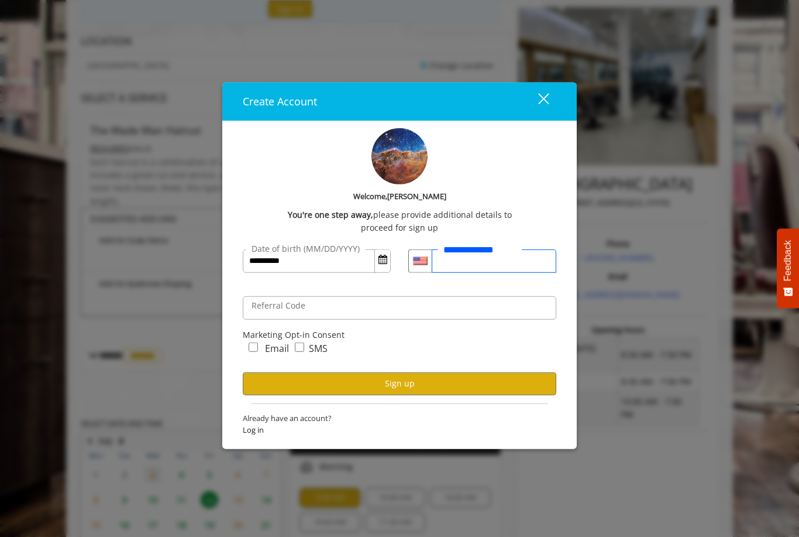
type input "**********"
click at [273, 392] on button "Sign up" at bounding box center [400, 383] width 314 height 23
click at [372, 387] on button "Sign up" at bounding box center [400, 383] width 314 height 23
click at [269, 318] on input "Referral Code" at bounding box center [400, 306] width 314 height 23
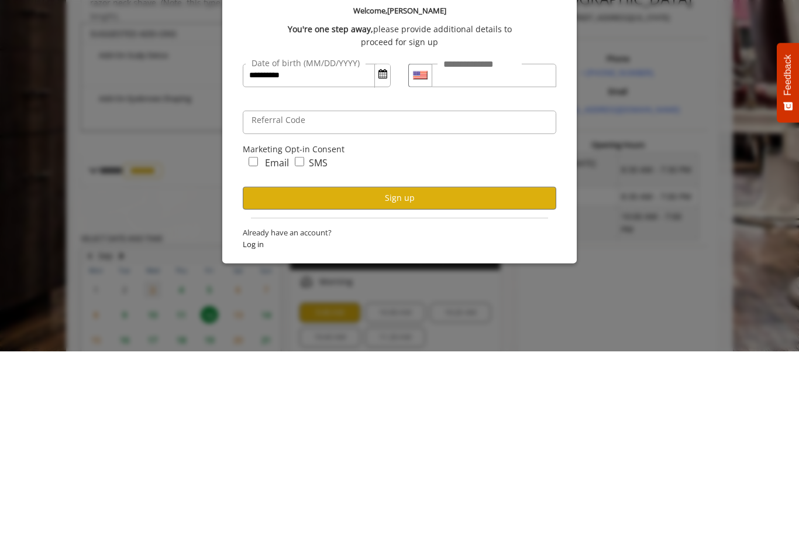
scroll to position [324, 0]
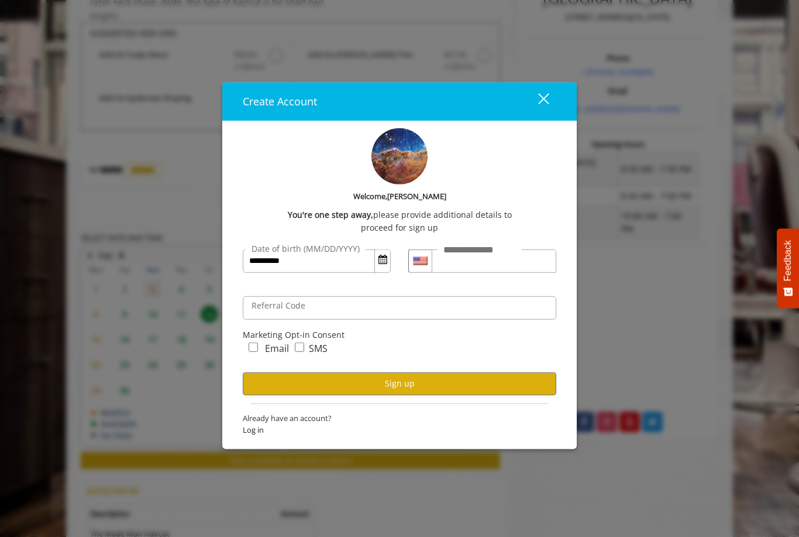
click at [307, 378] on button "Sign up" at bounding box center [400, 383] width 314 height 23
click at [246, 338] on div "Marketing Opt-in Consent" at bounding box center [400, 334] width 314 height 13
click at [320, 384] on button "Sign up" at bounding box center [400, 383] width 314 height 23
click at [546, 98] on div "close dialog" at bounding box center [543, 99] width 11 height 11
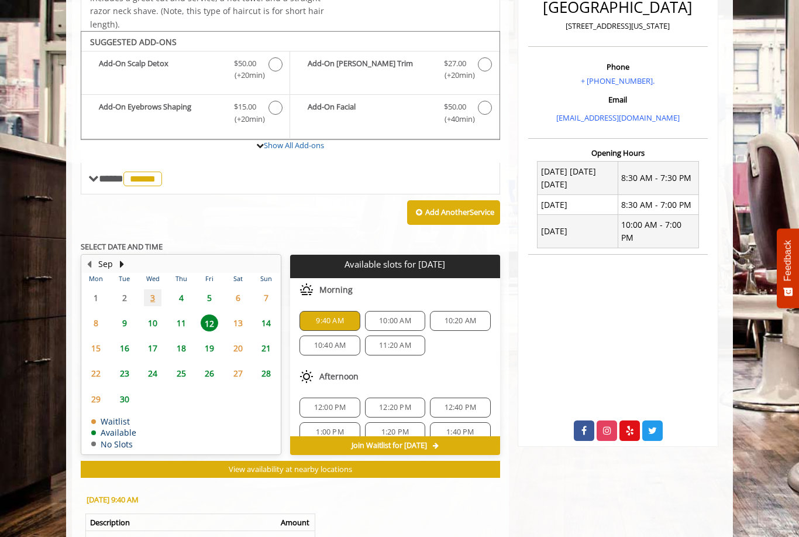
scroll to position [455, 0]
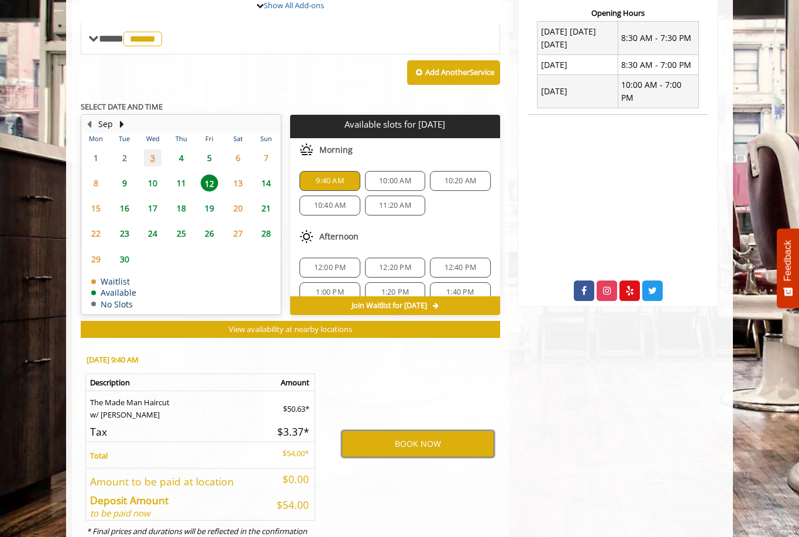
click at [367, 433] on button "BOOK NOW" at bounding box center [418, 443] width 153 height 27
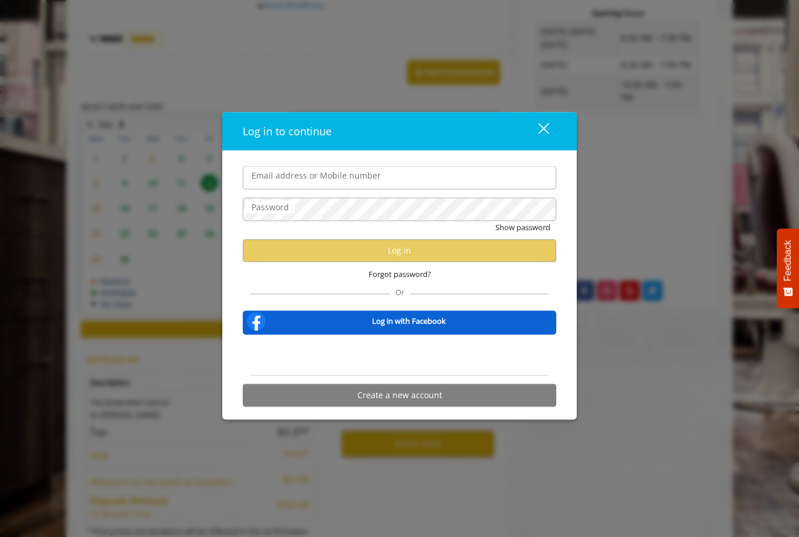
click at [280, 329] on div "Log in with Facebook" at bounding box center [400, 322] width 314 height 24
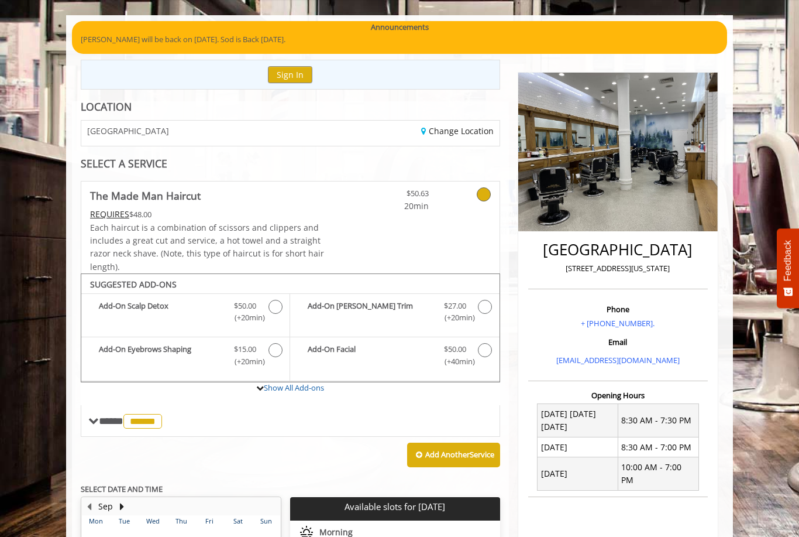
scroll to position [0, 0]
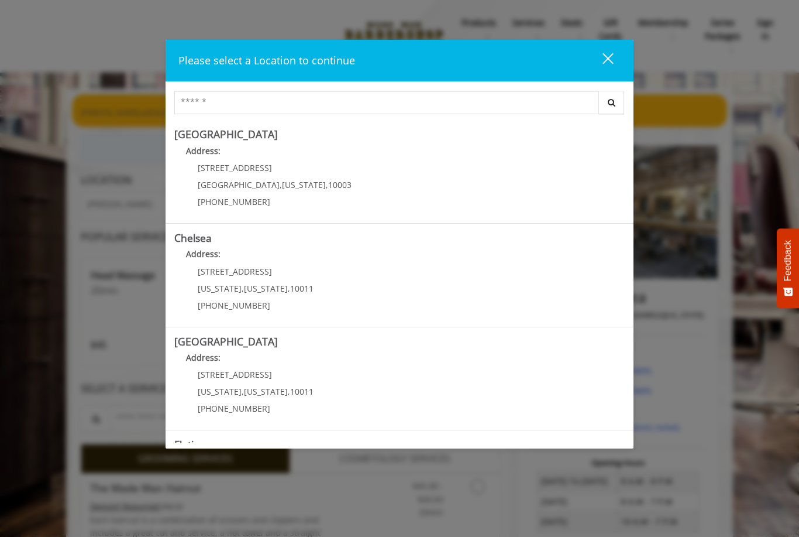
click at [346, 194] on Village "Greenwich Village Address: 60 E 8th St Manhattan , New York , 10003 (212) 598-1…" at bounding box center [399, 171] width 451 height 85
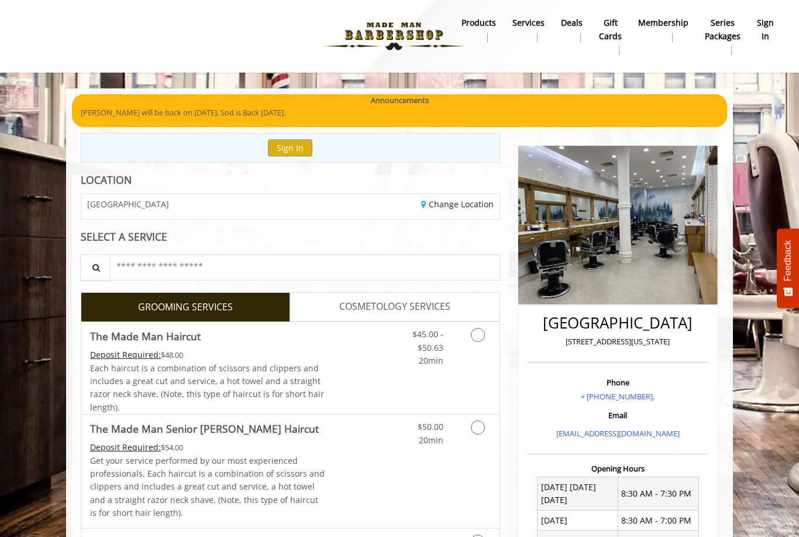
click at [484, 339] on link "Grooming services" at bounding box center [476, 344] width 30 height 45
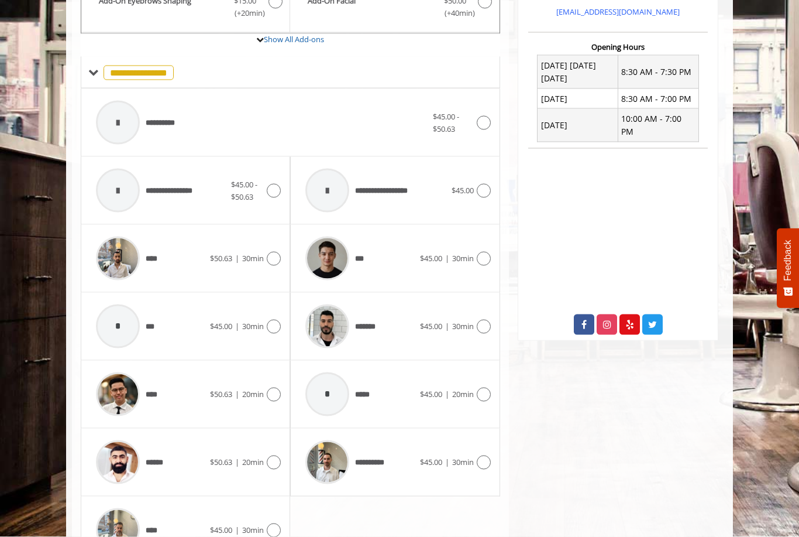
scroll to position [423, 0]
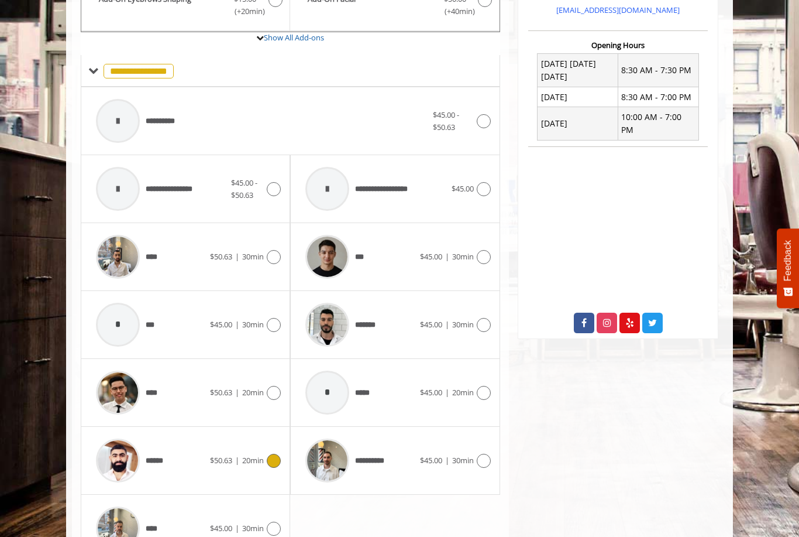
click at [276, 453] on icon at bounding box center [274, 460] width 14 height 14
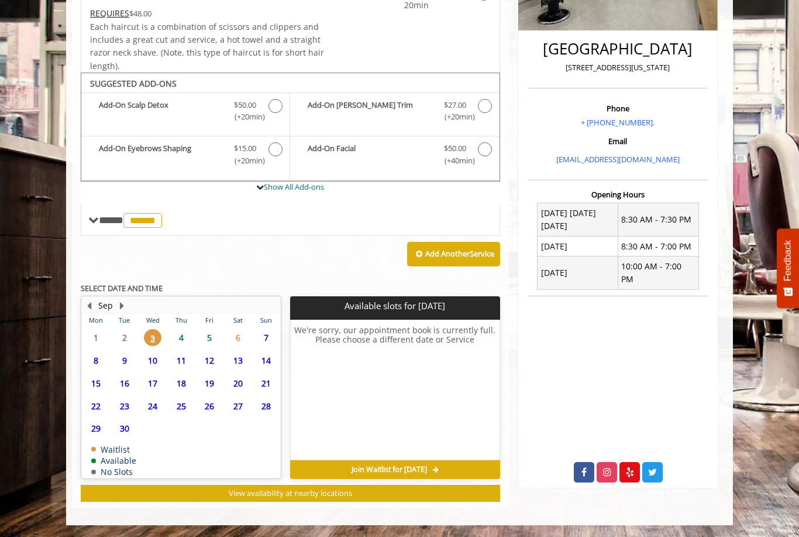
scroll to position [229, 0]
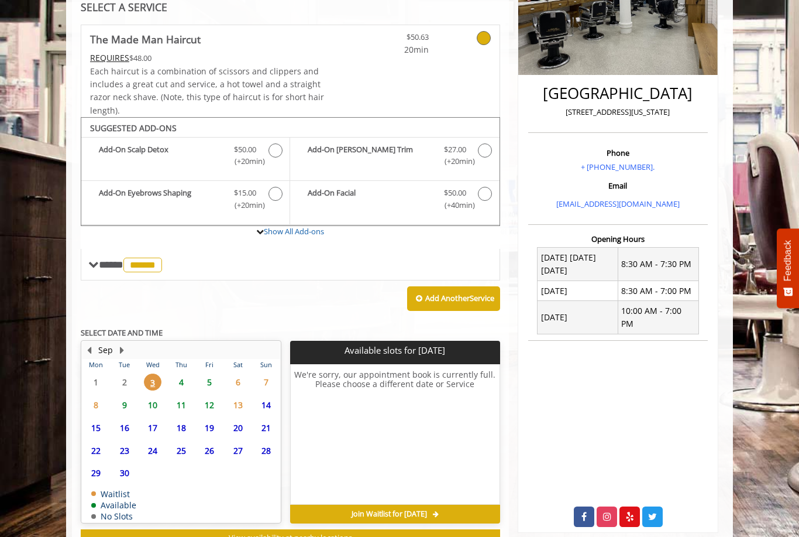
click at [207, 404] on span "12" at bounding box center [210, 404] width 18 height 17
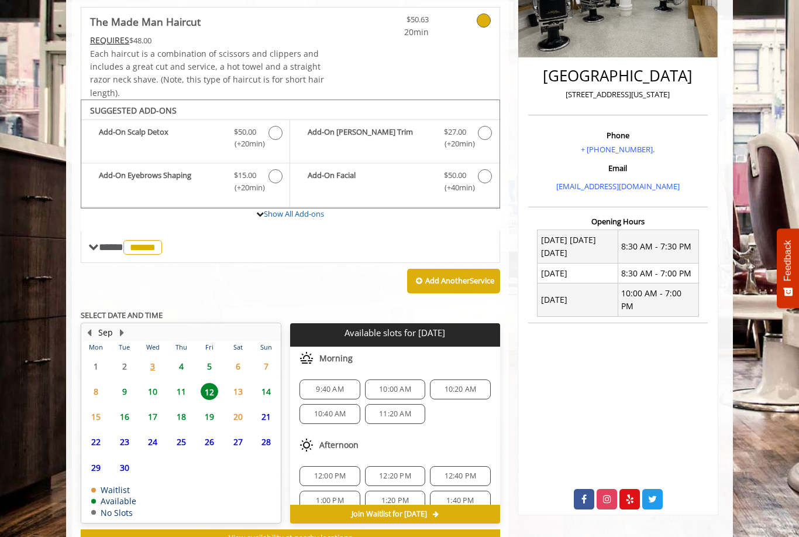
click at [337, 384] on span "9:40 AM" at bounding box center [329, 388] width 27 height 9
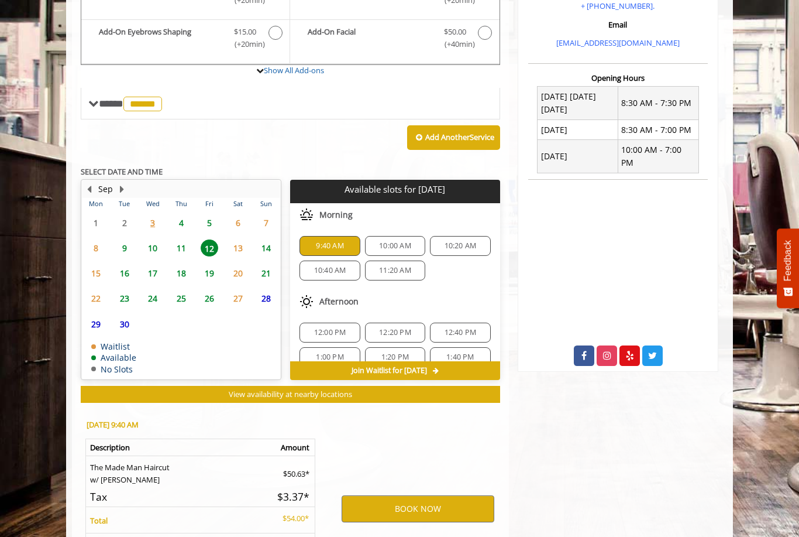
scroll to position [455, 0]
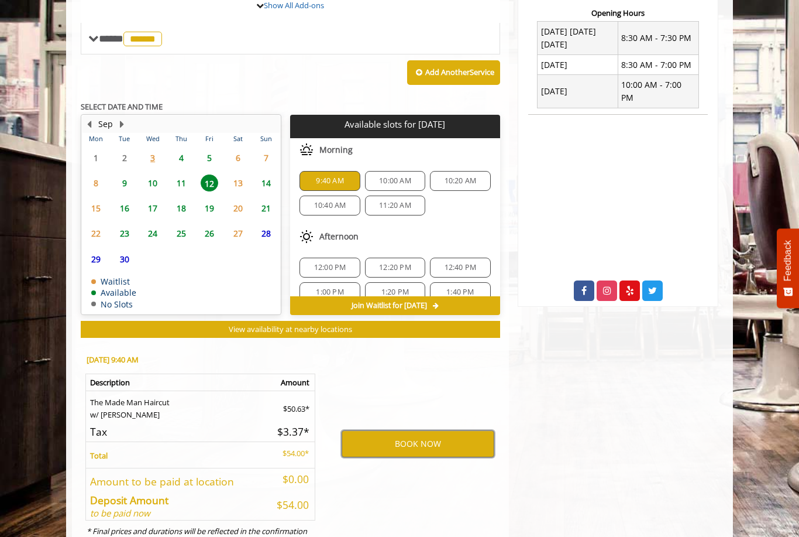
click at [425, 434] on button "BOOK NOW" at bounding box center [418, 443] width 153 height 27
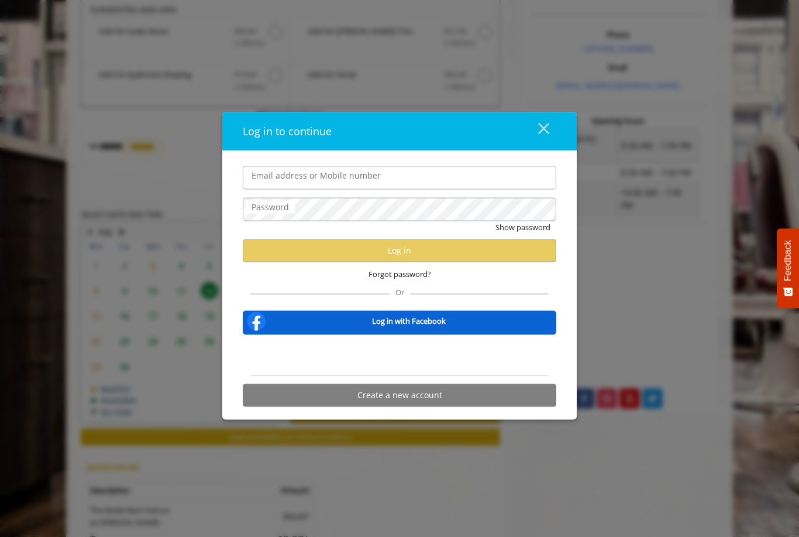
scroll to position [344, 0]
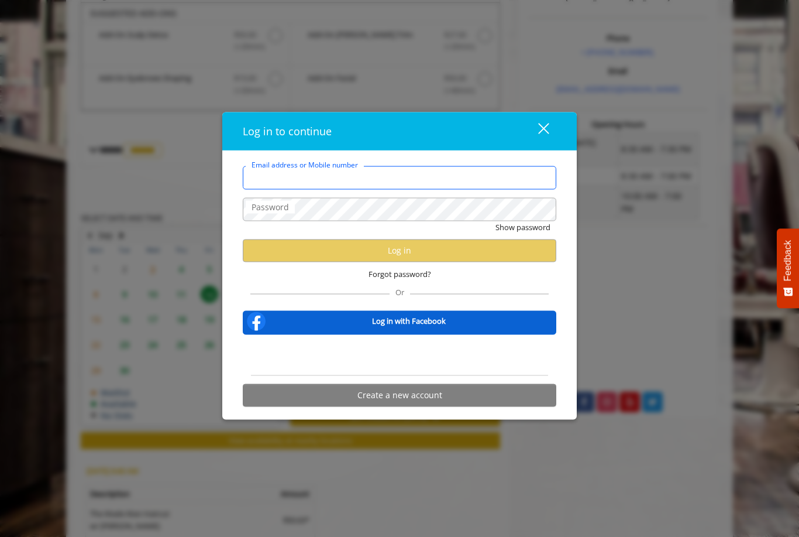
type input "**********"
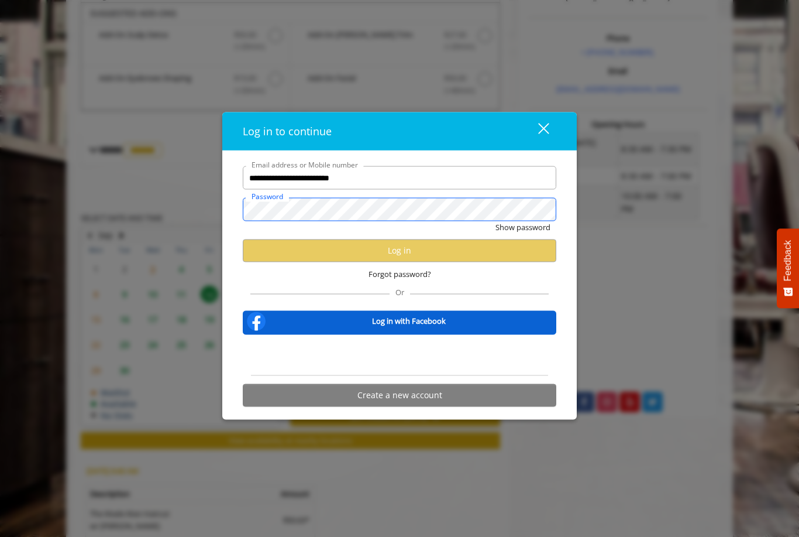
scroll to position [0, 0]
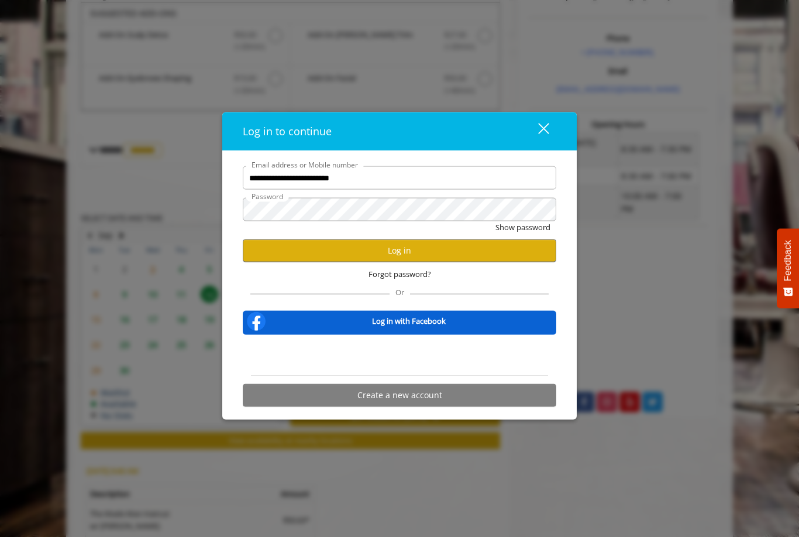
click at [467, 260] on button "Log in" at bounding box center [400, 250] width 314 height 23
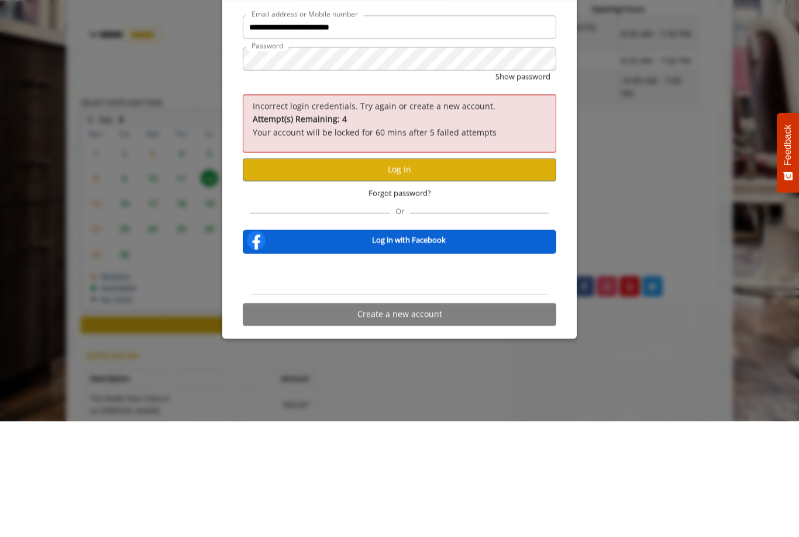
click at [448, 274] on button "Log in" at bounding box center [400, 285] width 314 height 23
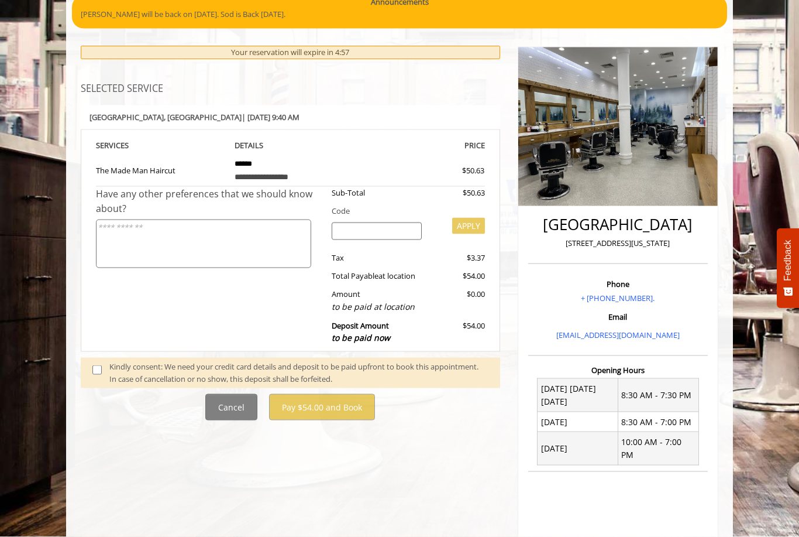
scroll to position [101, 0]
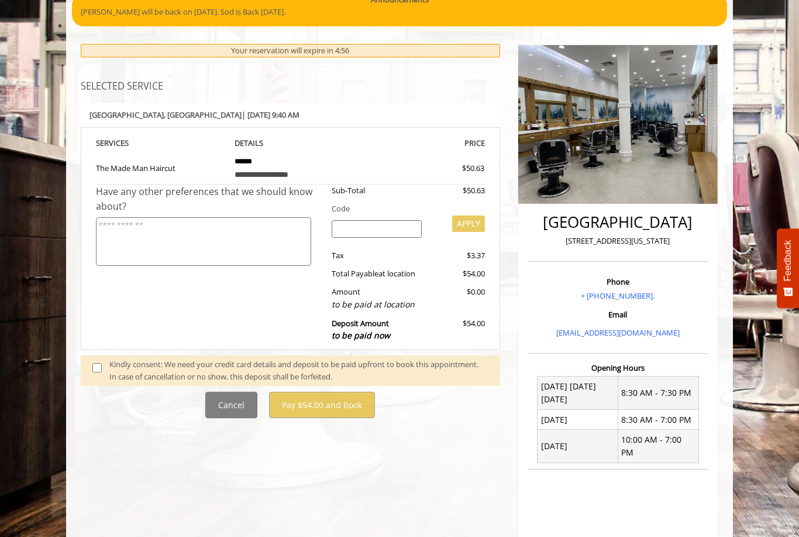
click at [108, 363] on span at bounding box center [101, 370] width 35 height 25
click at [92, 370] on span at bounding box center [101, 370] width 35 height 25
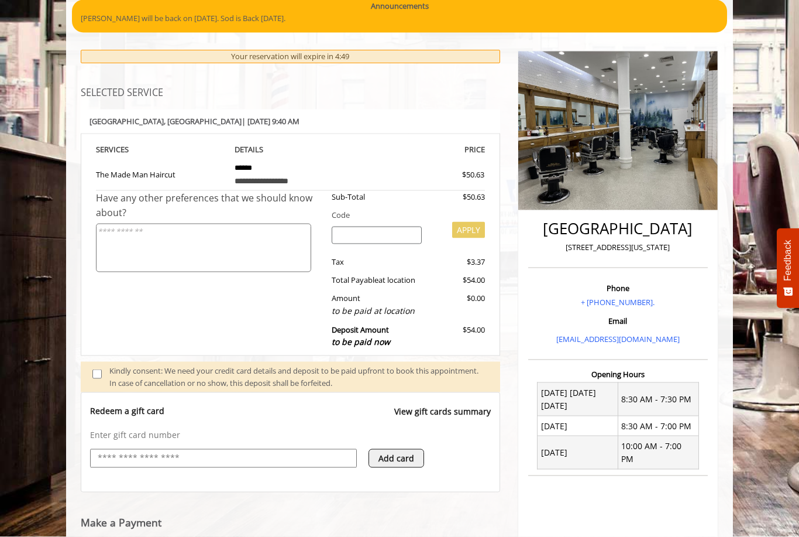
scroll to position [95, 0]
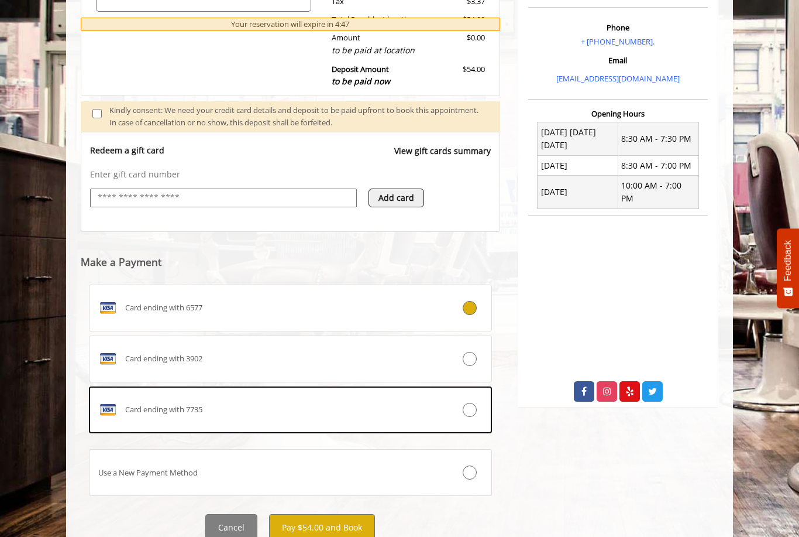
click at [352, 533] on button "Pay $54.00 and Book" at bounding box center [322, 527] width 106 height 26
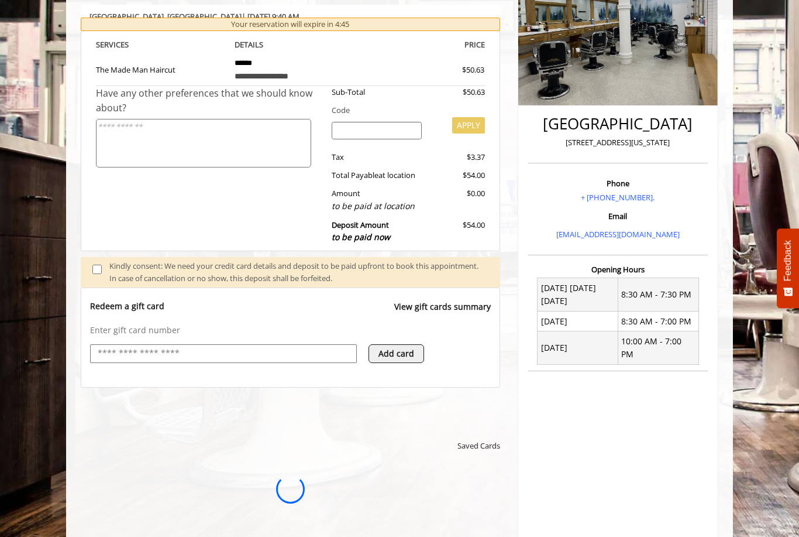
scroll to position [0, 0]
